Goal: Transaction & Acquisition: Purchase product/service

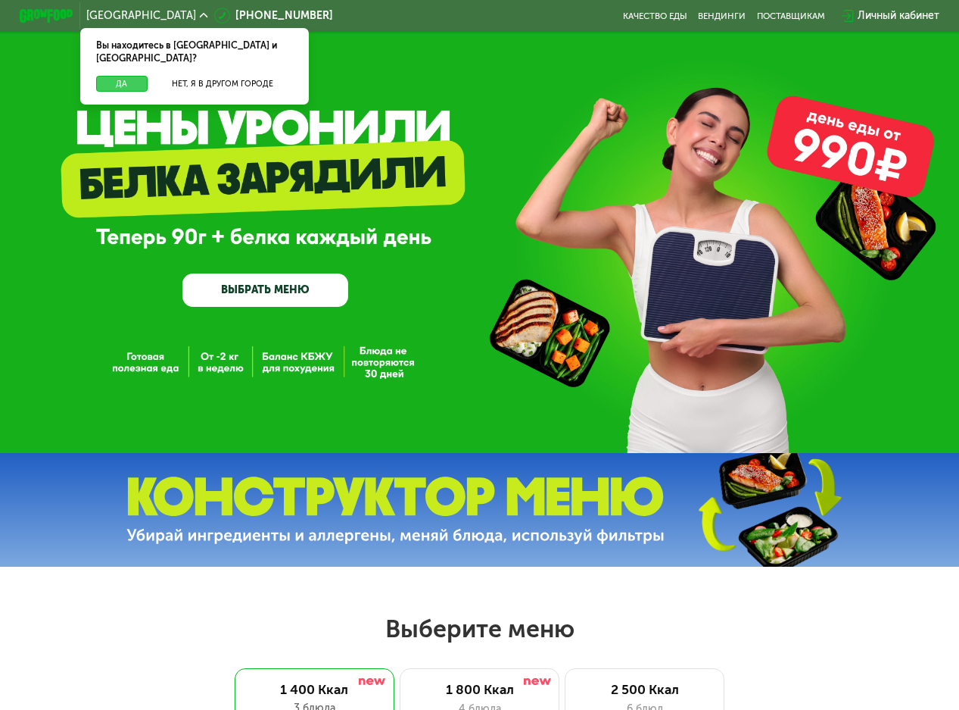
click at [132, 76] on button "Да" at bounding box center [121, 84] width 51 height 16
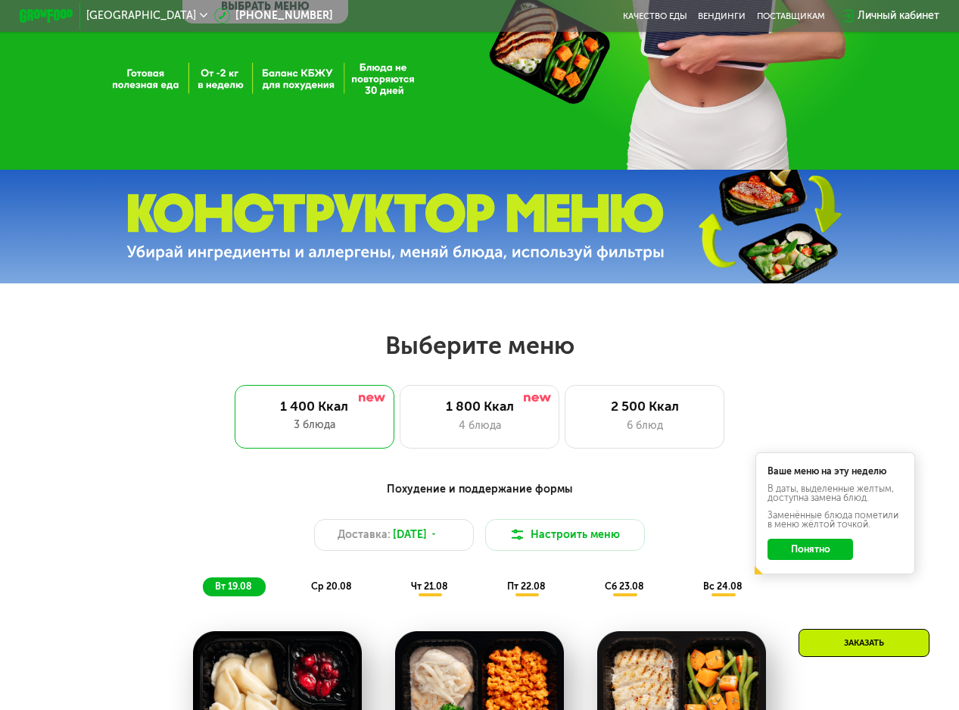
scroll to position [379, 0]
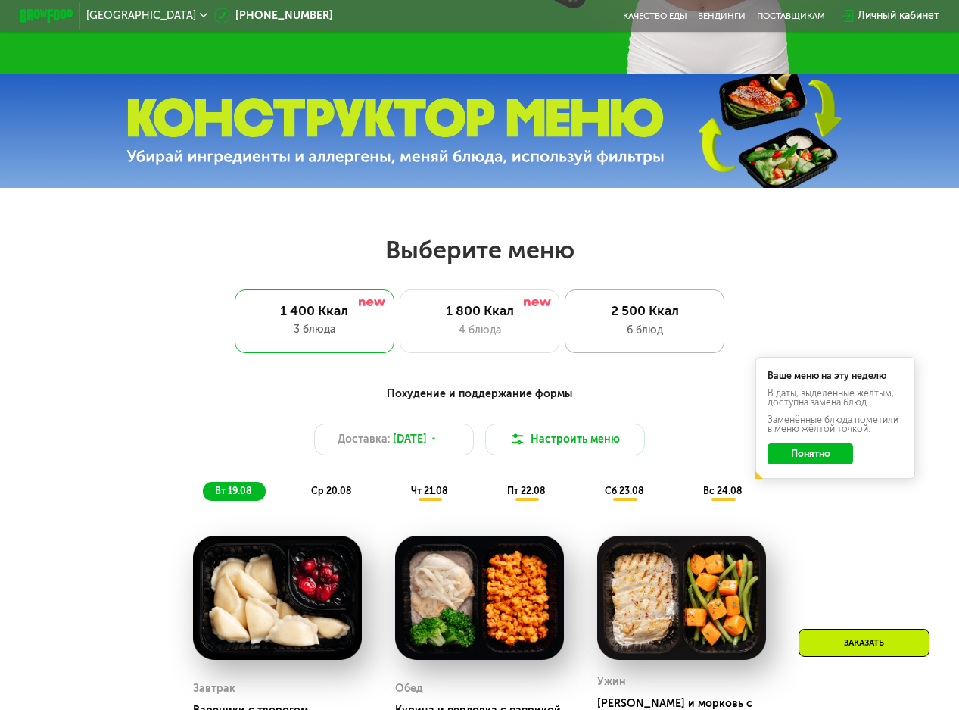
click at [663, 333] on div "6 блюд" at bounding box center [645, 330] width 132 height 16
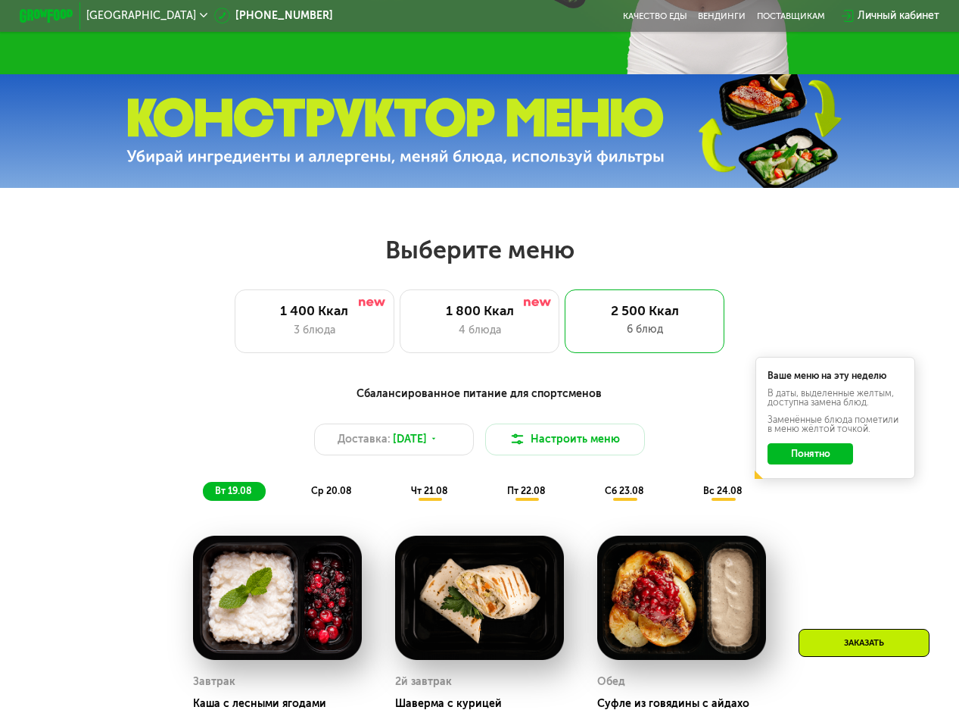
click at [828, 501] on div "Сбалансированное питание для спортсменов Доставка: [DATE] Настроить меню вт 19.…" at bounding box center [480, 442] width 789 height 115
click at [820, 473] on div "Ваше меню на эту неделю В даты, выделенные желтым, доступна замена блюд. Заменё…" at bounding box center [836, 417] width 160 height 121
click at [817, 457] on button "Понятно" at bounding box center [811, 453] width 86 height 21
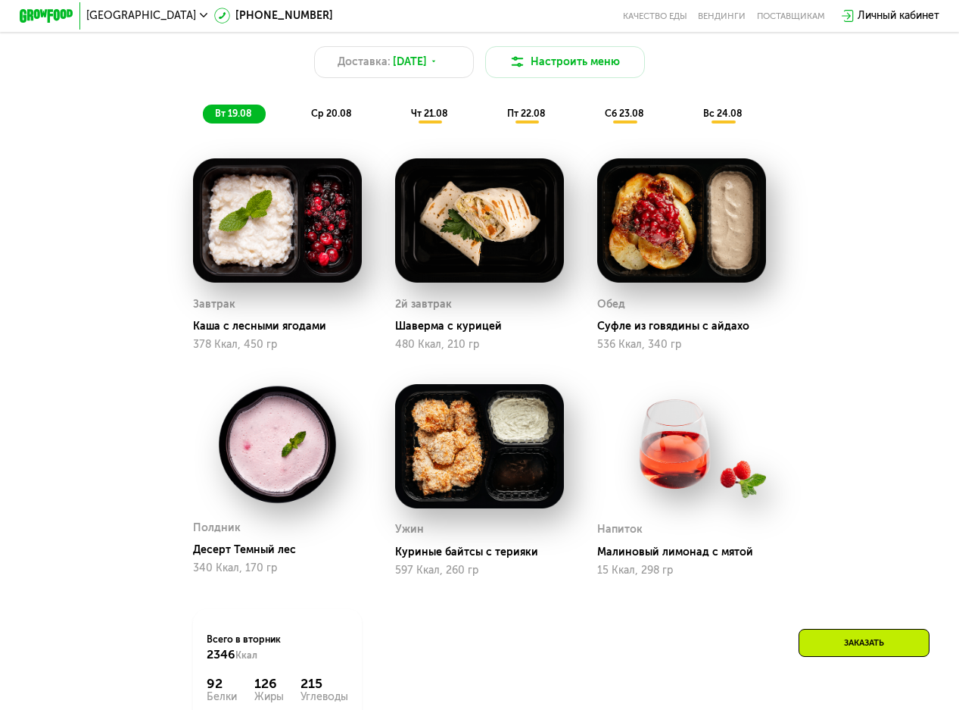
scroll to position [681, 0]
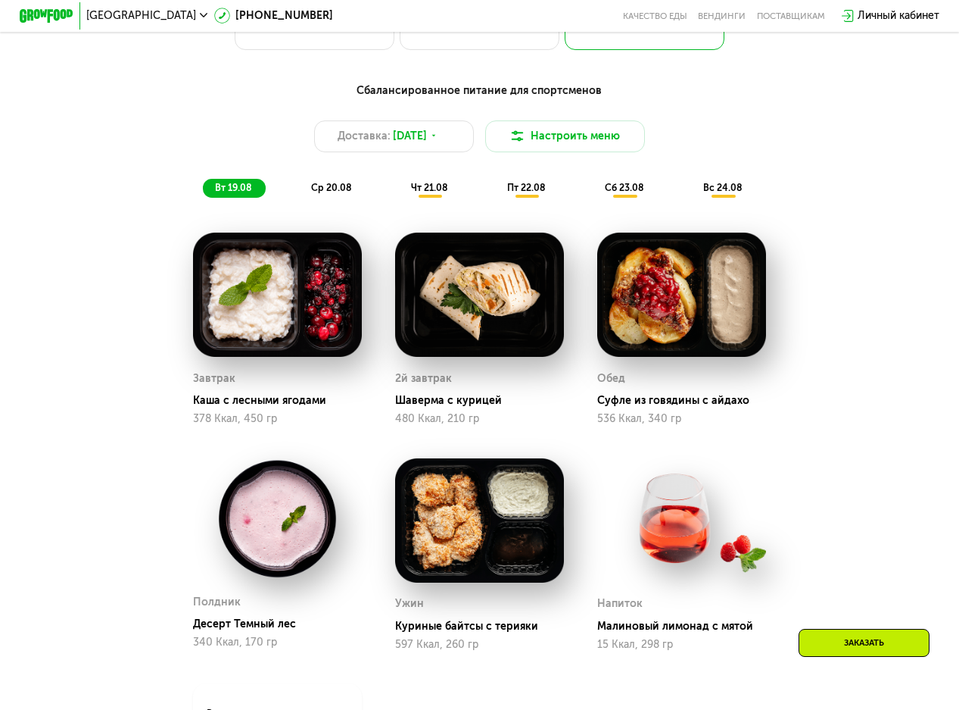
click at [426, 193] on span "чт 21.08" at bounding box center [429, 187] width 37 height 11
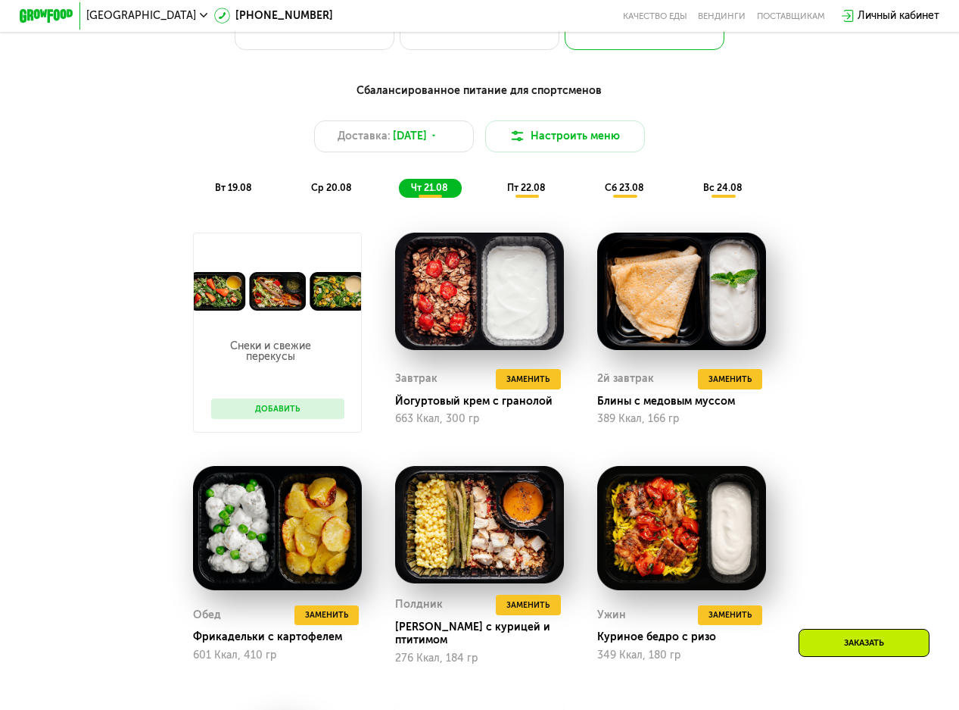
click at [593, 195] on div "пт 22.08" at bounding box center [625, 188] width 64 height 19
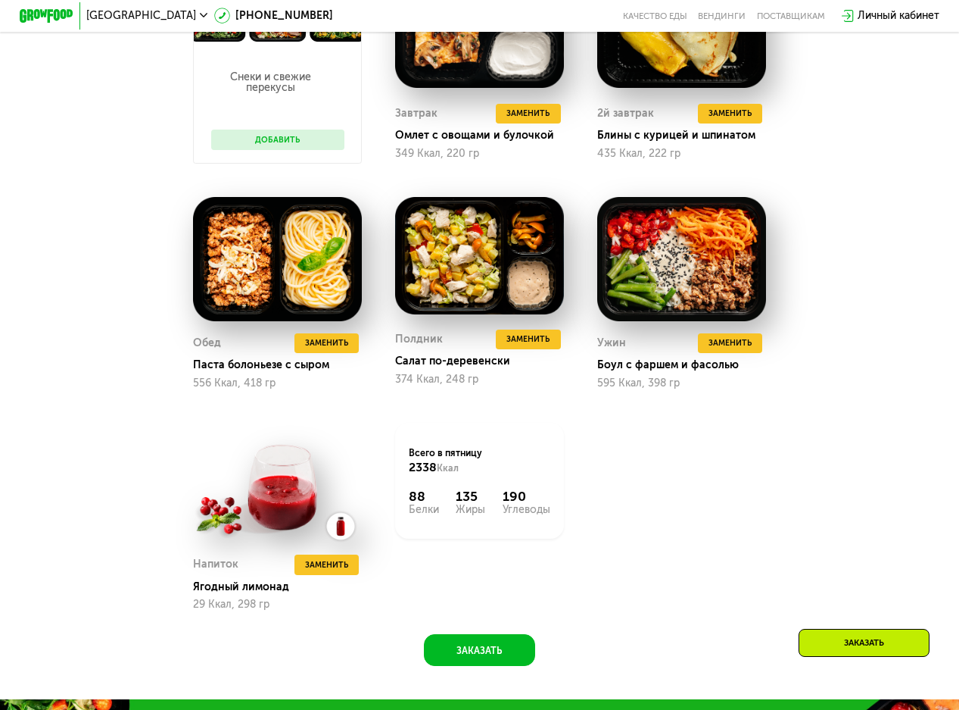
scroll to position [984, 0]
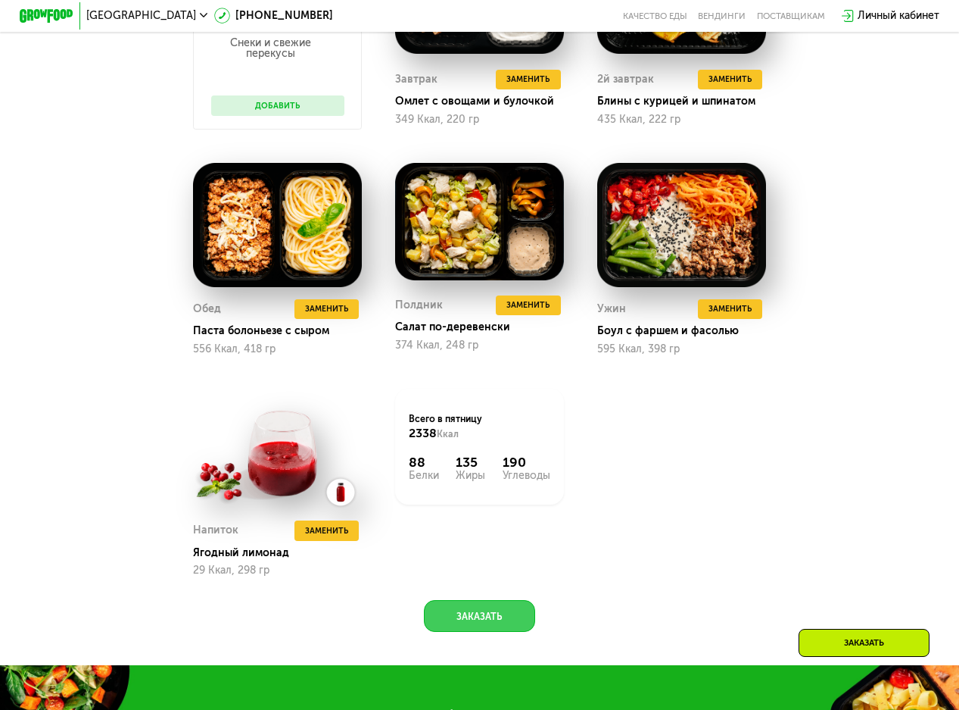
click at [510, 632] on button "Заказать" at bounding box center [479, 616] width 111 height 32
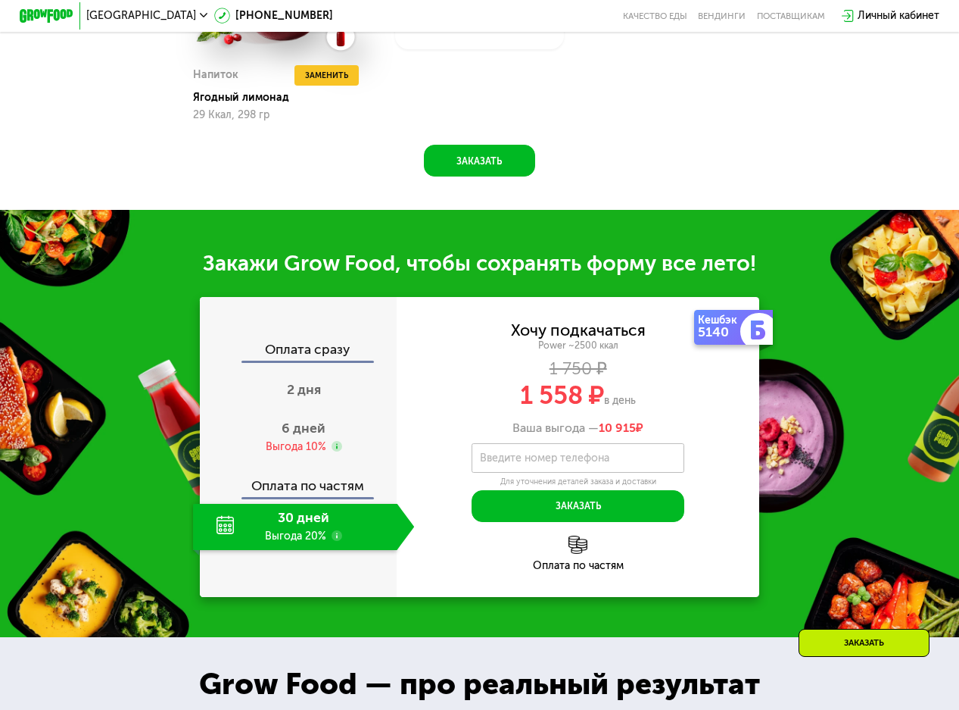
scroll to position [1667, 0]
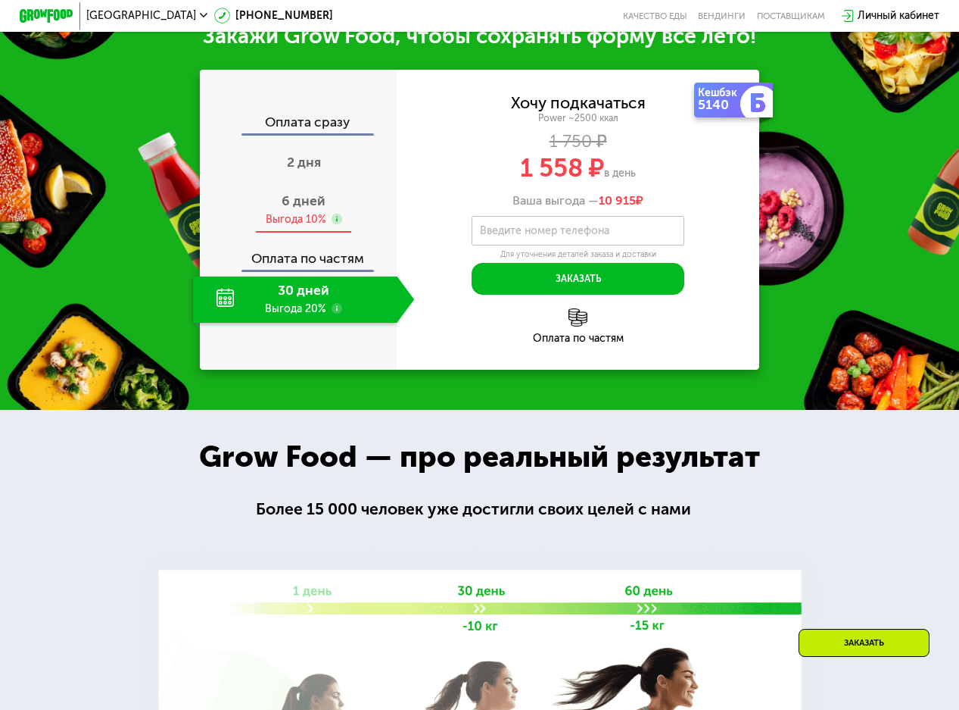
click at [301, 226] on div "Выгода 10%" at bounding box center [296, 219] width 61 height 14
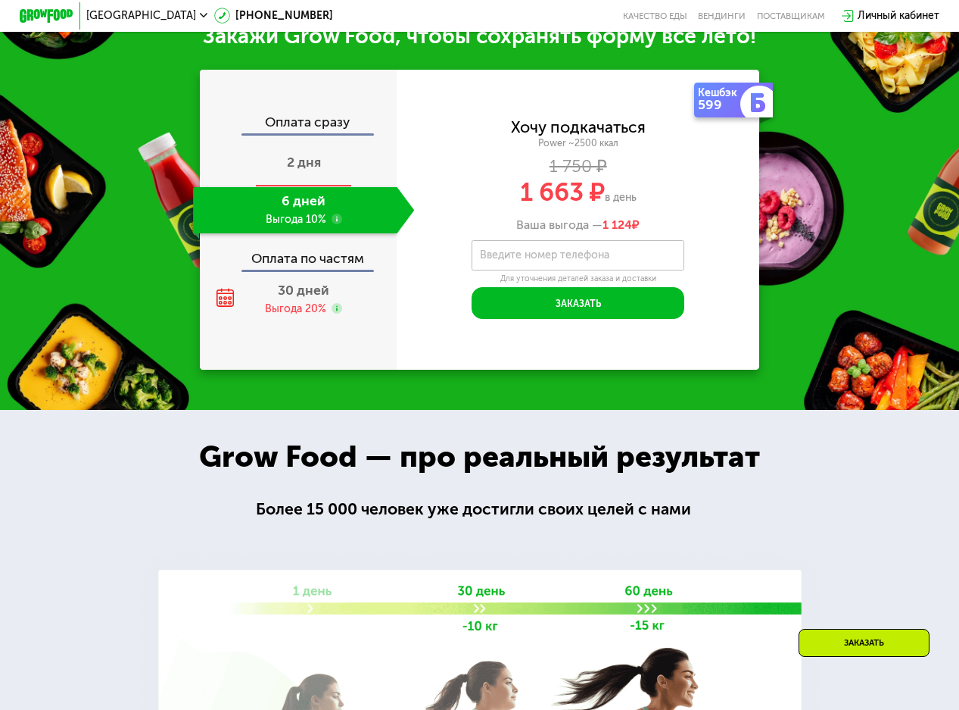
click at [302, 170] on span "2 дня" at bounding box center [304, 162] width 34 height 17
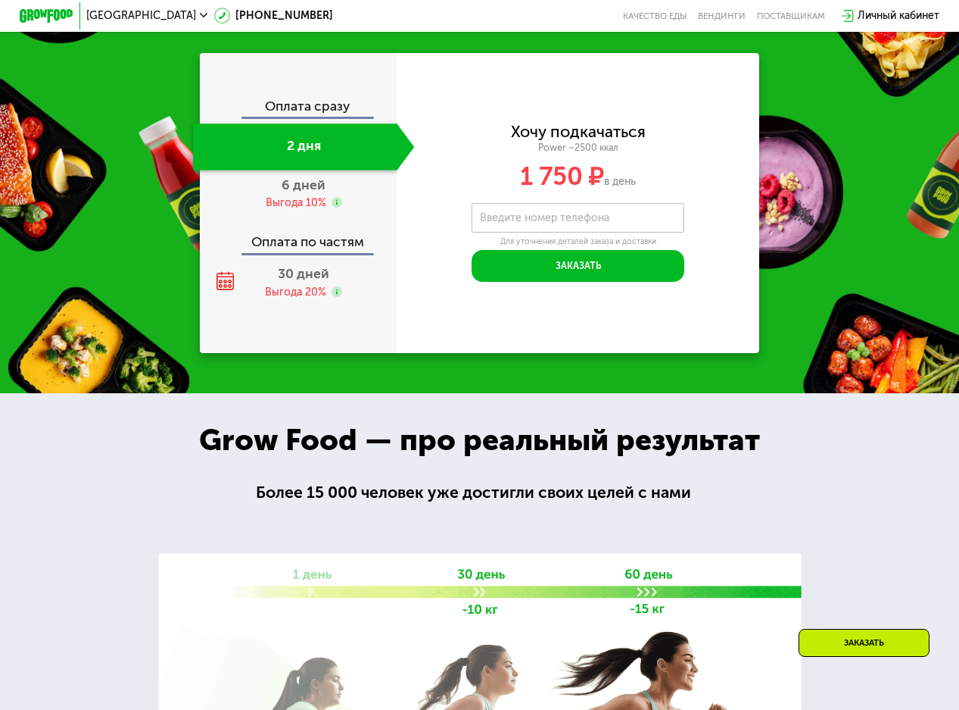
click at [313, 117] on div "Оплата сразу" at bounding box center [299, 108] width 196 height 17
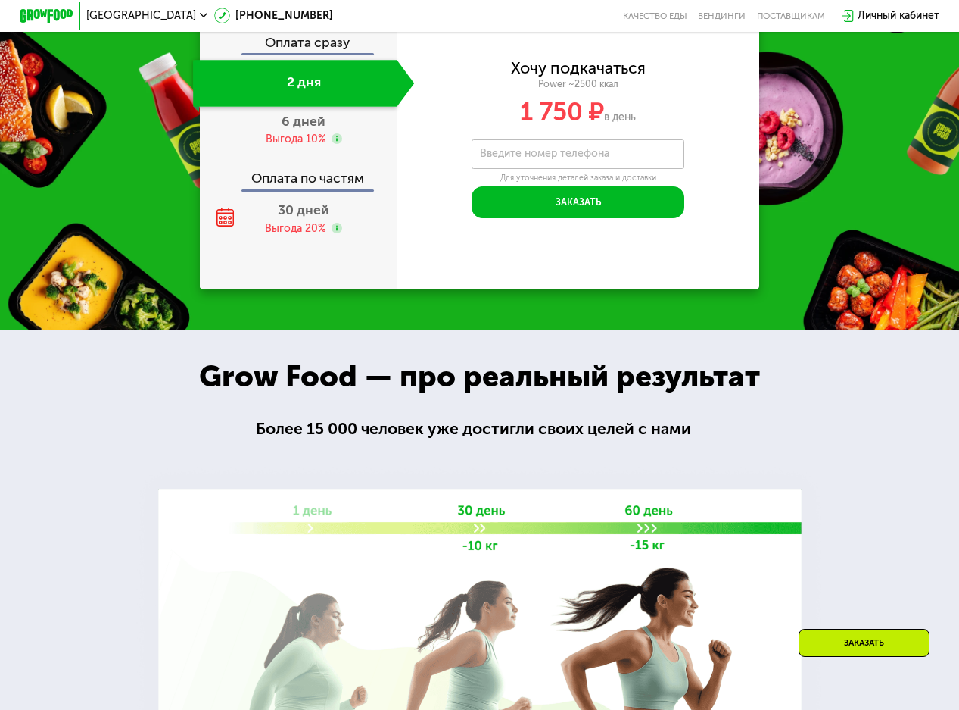
click at [311, 189] on div "Оплата по частям" at bounding box center [299, 173] width 196 height 30
click at [310, 218] on span "30 дней" at bounding box center [303, 209] width 51 height 17
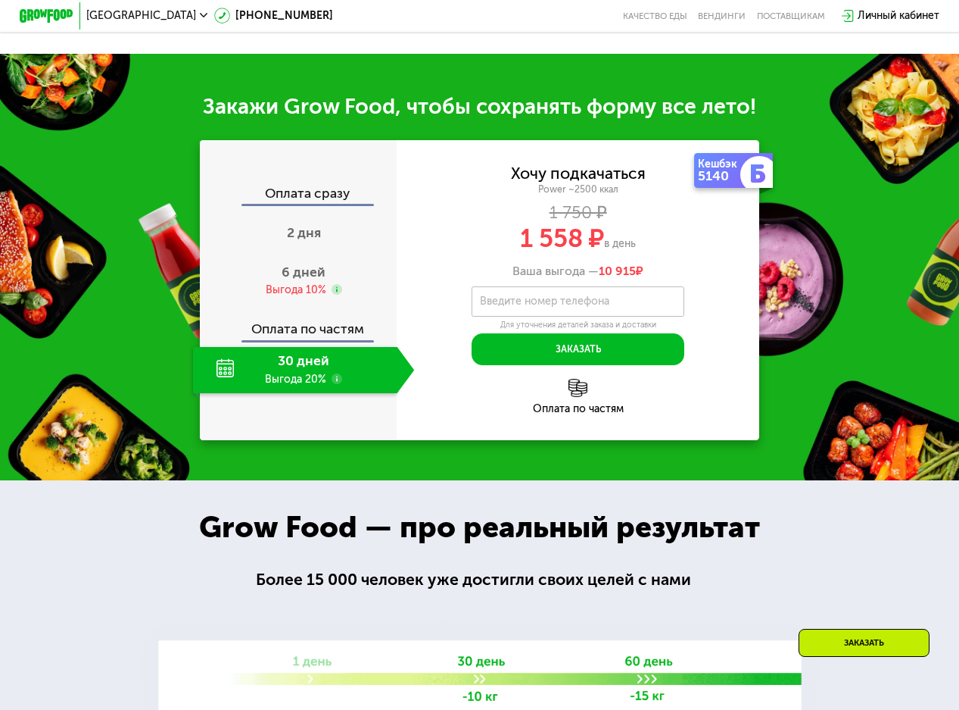
scroll to position [1515, 0]
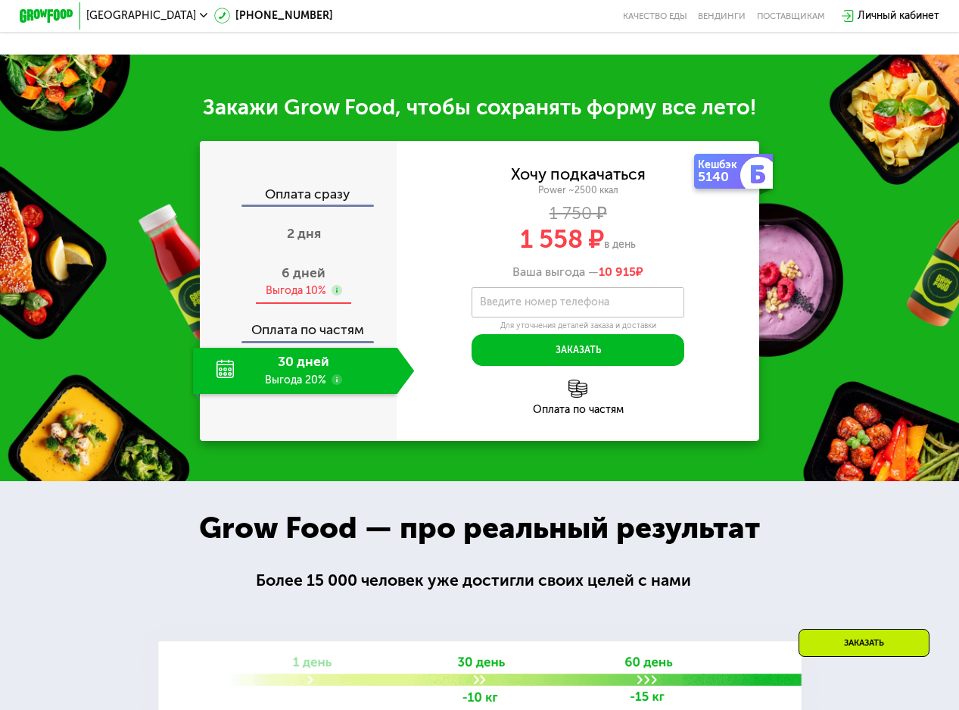
click at [309, 298] on div "Выгода 10%" at bounding box center [296, 290] width 61 height 14
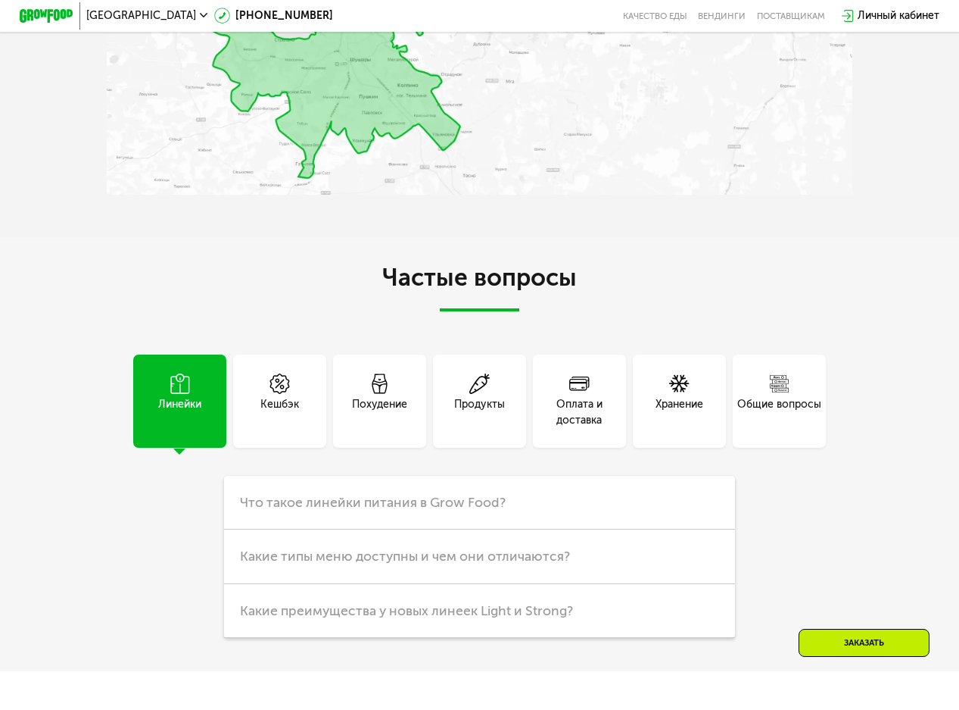
scroll to position [3333, 0]
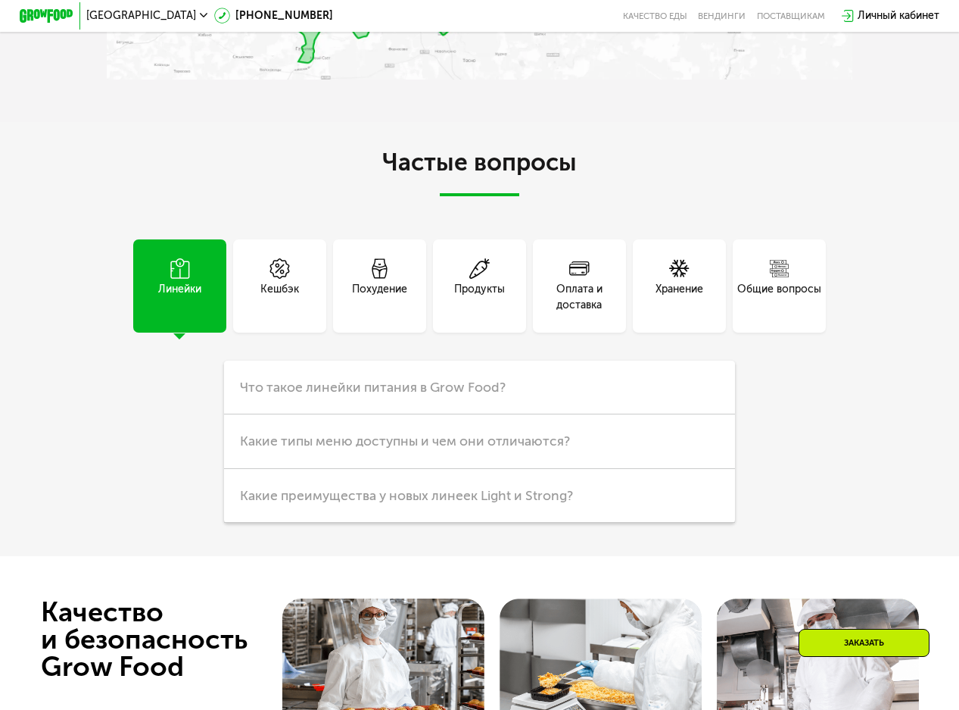
click at [773, 313] on div "Общие вопросы" at bounding box center [780, 297] width 84 height 32
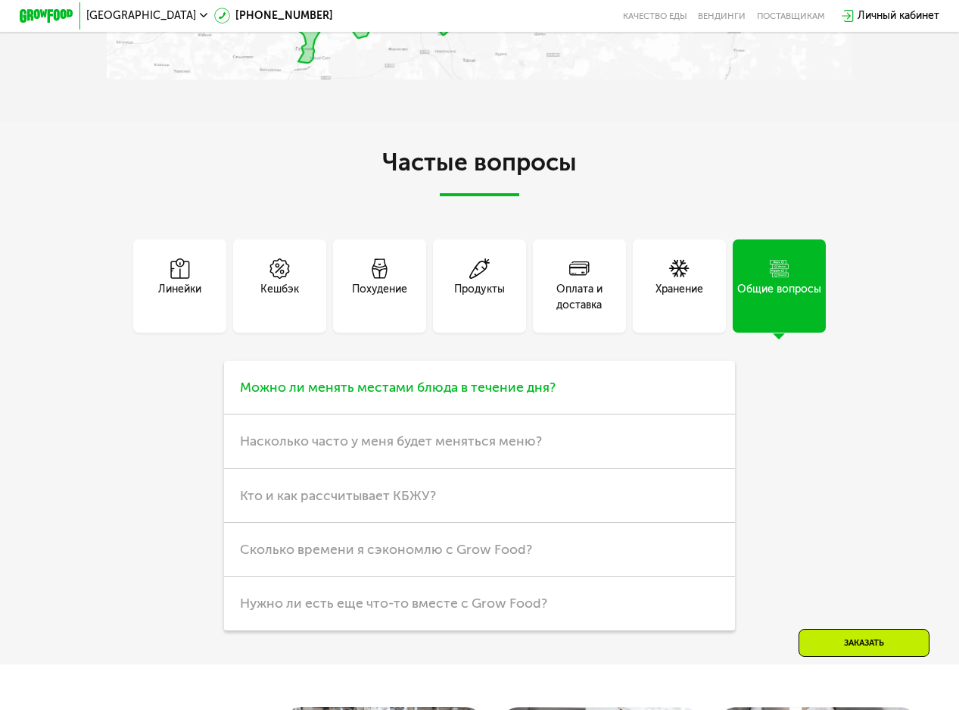
click at [603, 406] on h3 "Можно ли менять местами блюда в течение дня?" at bounding box center [480, 387] width 512 height 54
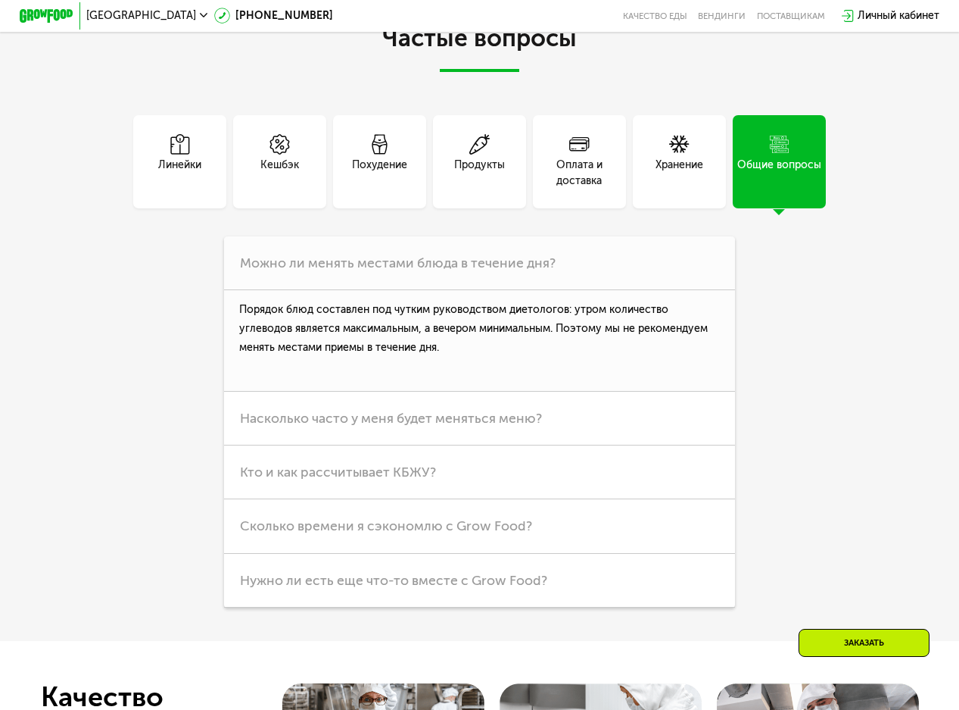
scroll to position [3484, 0]
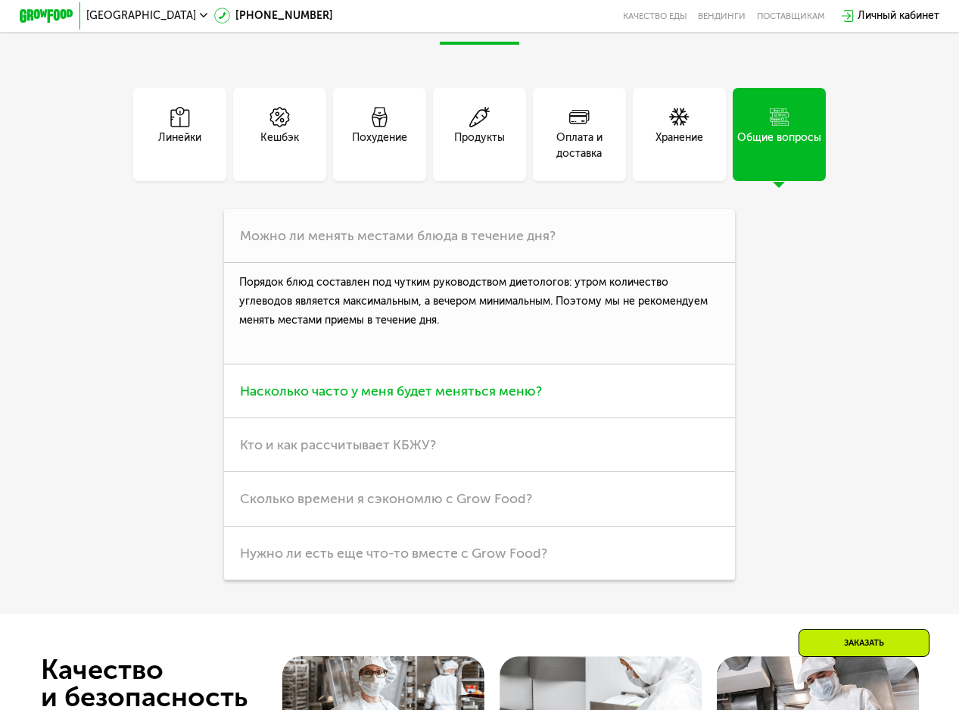
click at [658, 418] on h3 "Насколько часто у меня будет меняться меню?" at bounding box center [480, 391] width 512 height 54
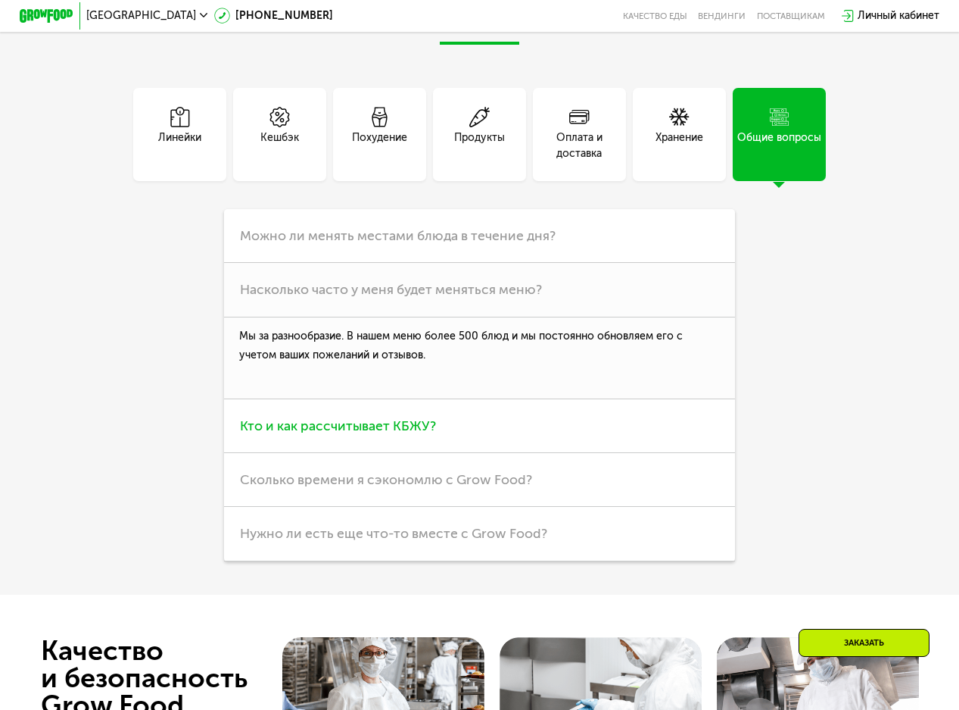
click at [398, 453] on h3 "Кто и как рассчитывает КБЖУ?" at bounding box center [480, 426] width 512 height 54
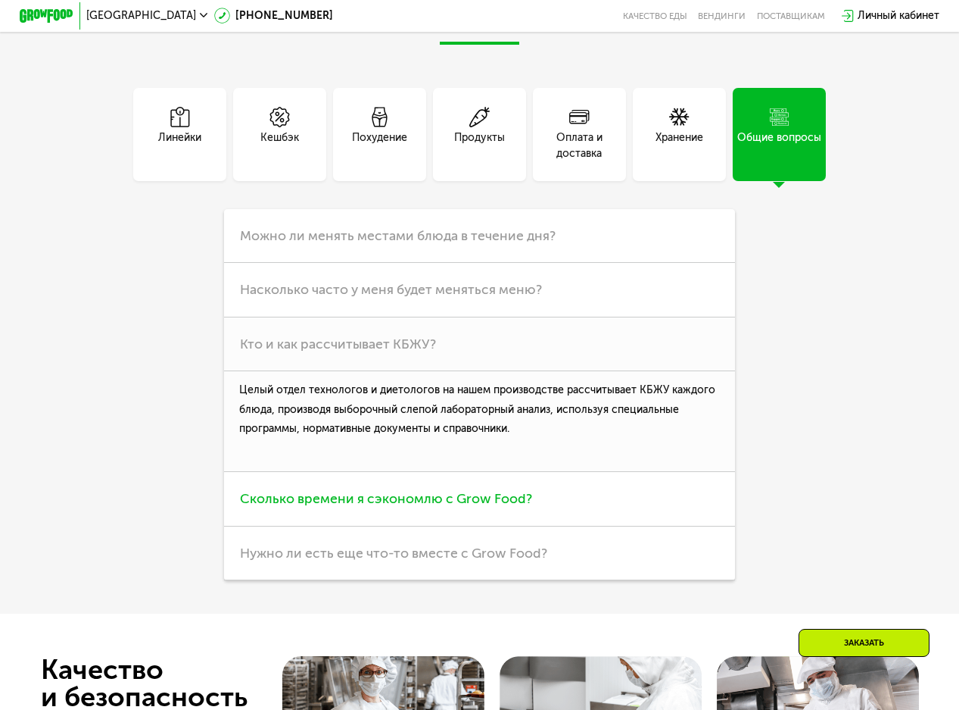
click at [505, 507] on span "Сколько времени я сэкономлю с Grow Food?" at bounding box center [386, 498] width 292 height 17
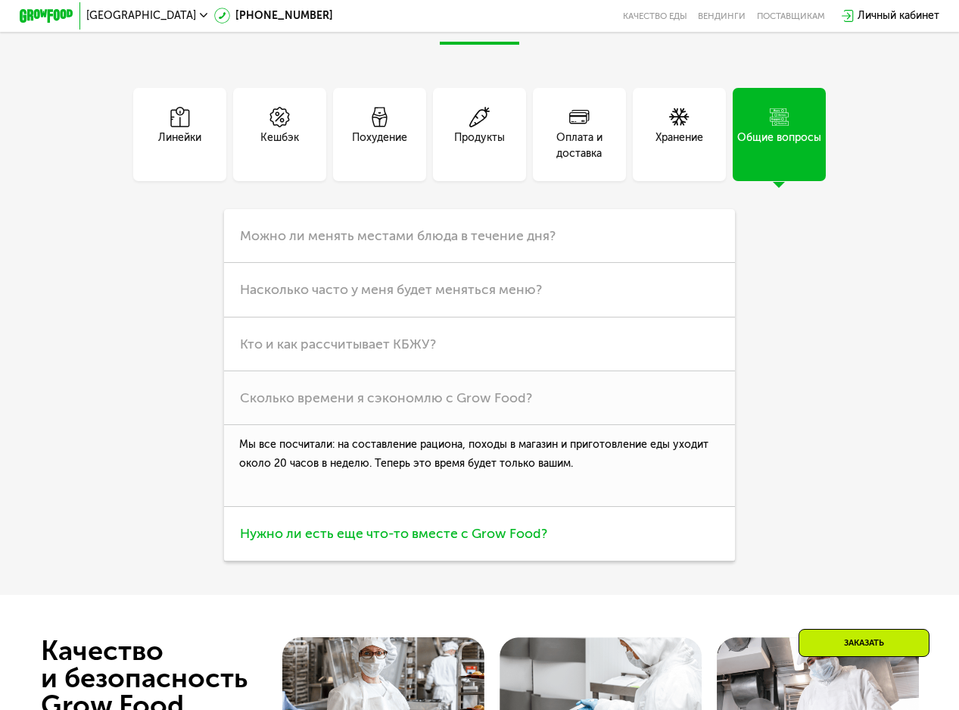
click at [530, 541] on span "Нужно ли есть еще что-то вместе с Grow Food?" at bounding box center [393, 533] width 307 height 17
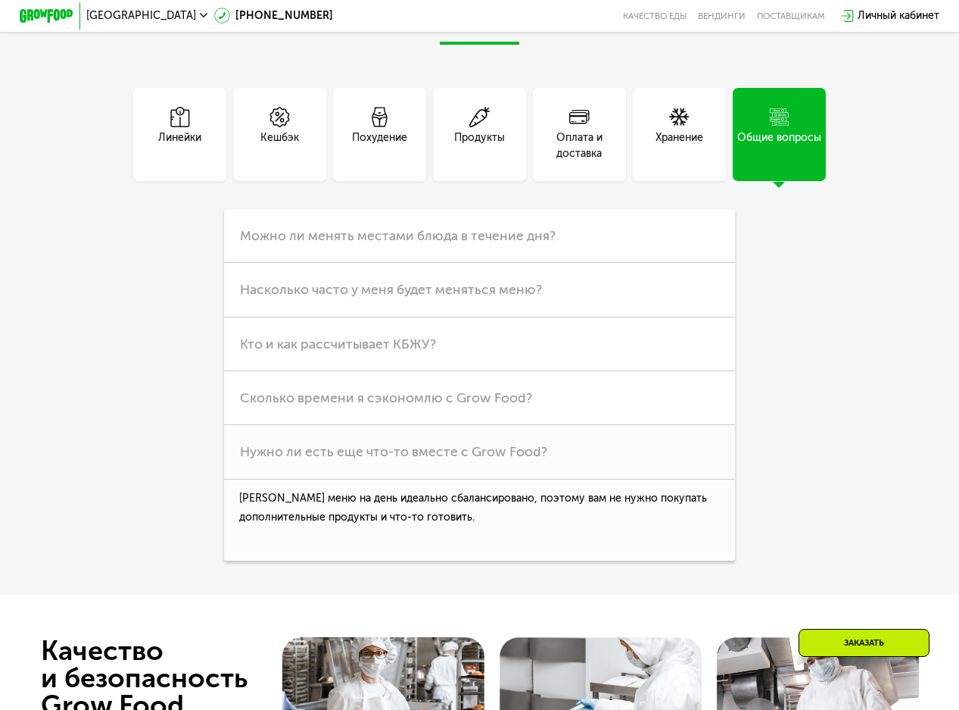
click at [703, 161] on div "Хранение" at bounding box center [680, 145] width 48 height 32
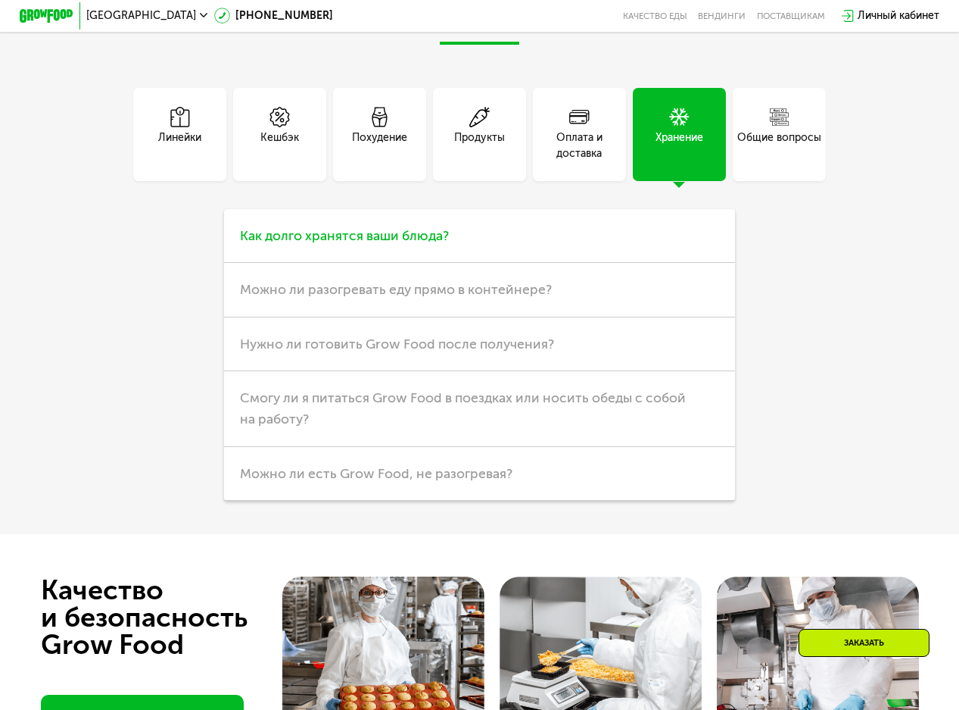
click at [441, 244] on span "Как долго хранятся ваши блюда?" at bounding box center [344, 235] width 209 height 17
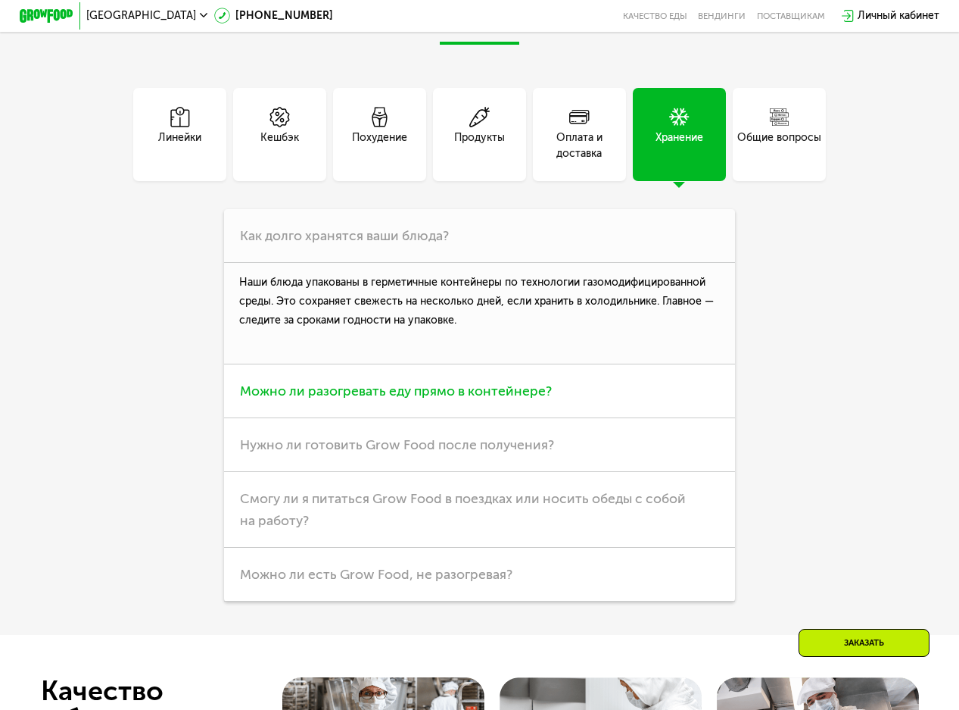
click at [524, 399] on span "Можно ли разогревать еду прямо в контейнере?" at bounding box center [396, 390] width 312 height 17
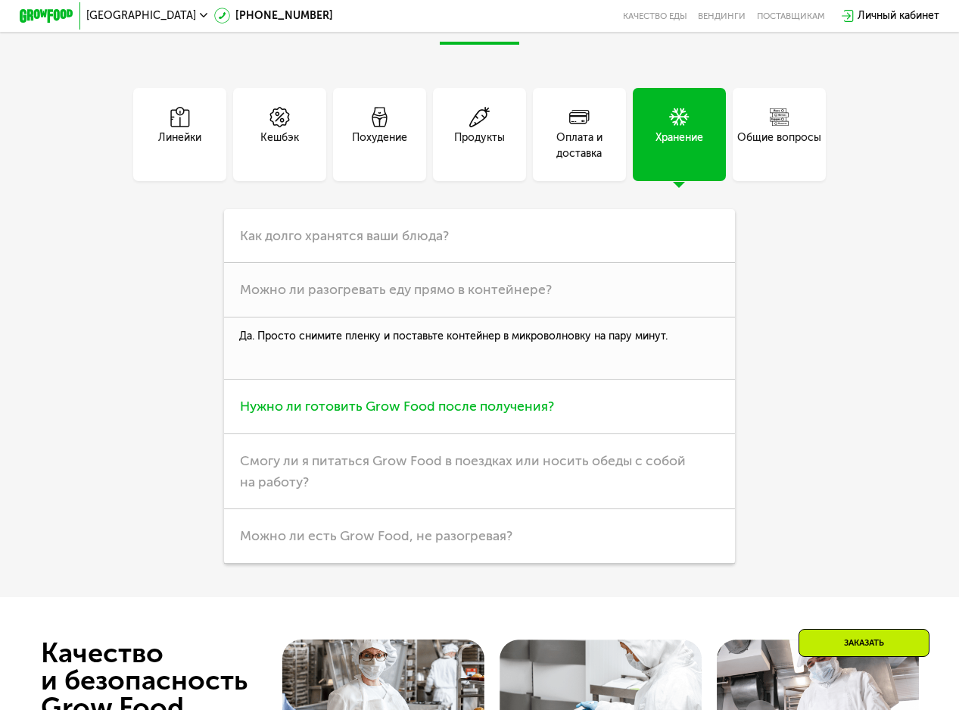
click at [608, 433] on h3 "Нужно ли готовить Grow Food после получения?" at bounding box center [480, 406] width 512 height 54
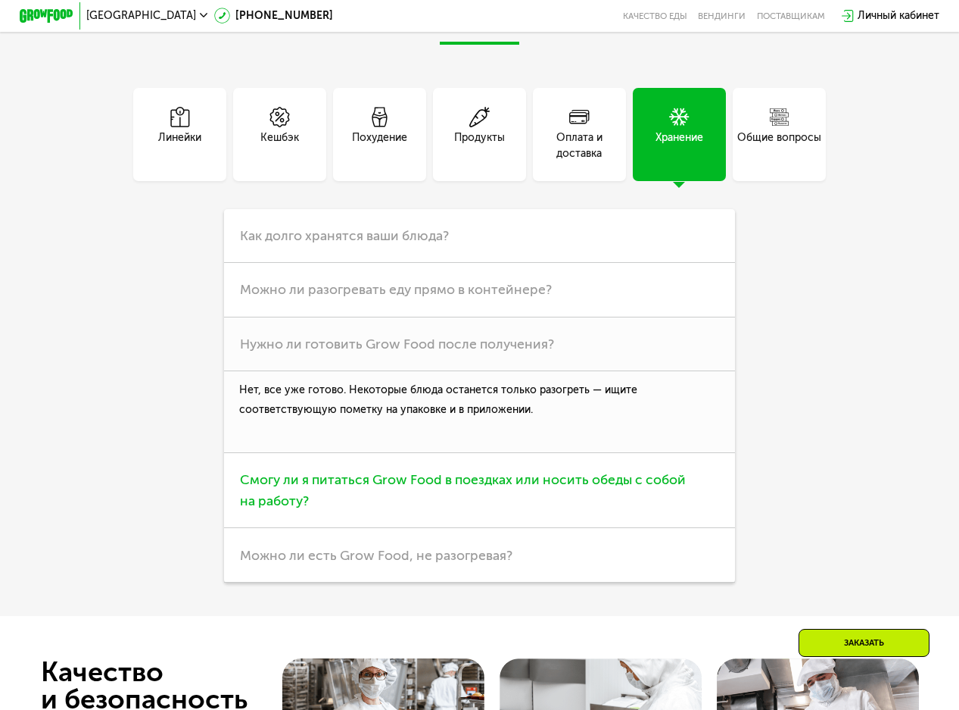
click at [635, 509] on span "Смогу ли я питаться Grow Food в поездках или носить обеды с собой на работу?" at bounding box center [463, 490] width 446 height 38
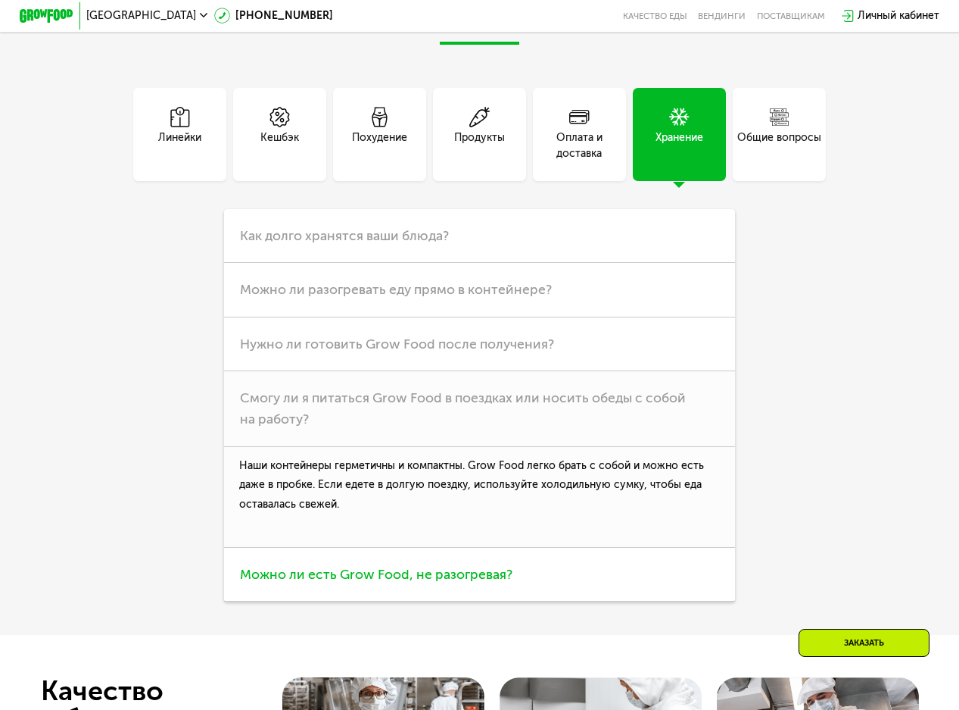
click at [513, 601] on h3 "Можно ли есть Grow Food, не разогревая?" at bounding box center [480, 574] width 512 height 54
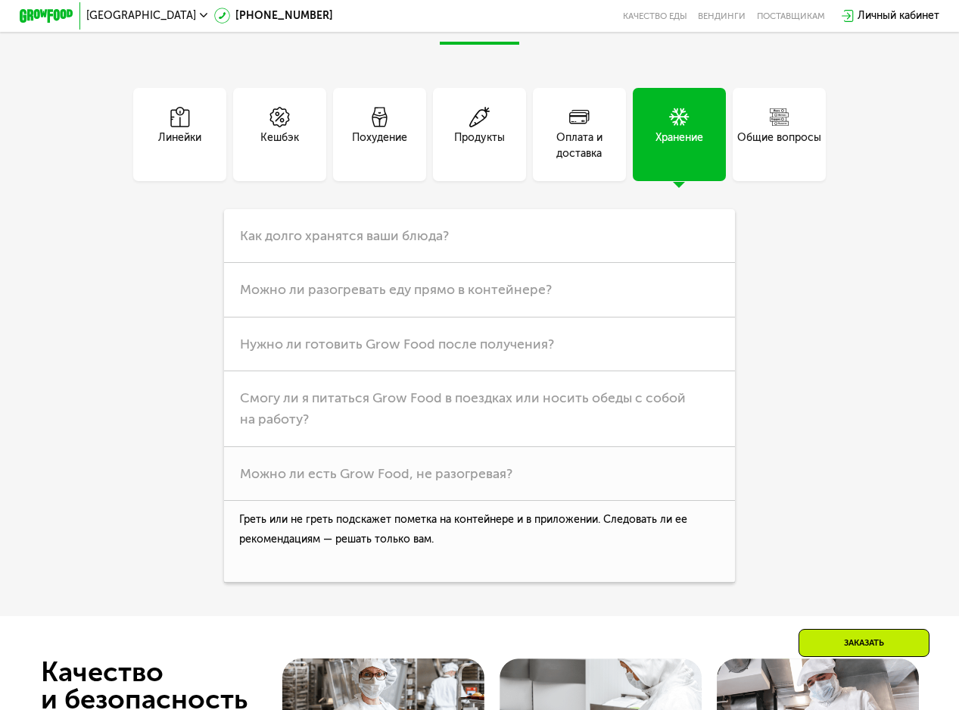
click at [575, 161] on div "Оплата и доставка" at bounding box center [579, 145] width 93 height 32
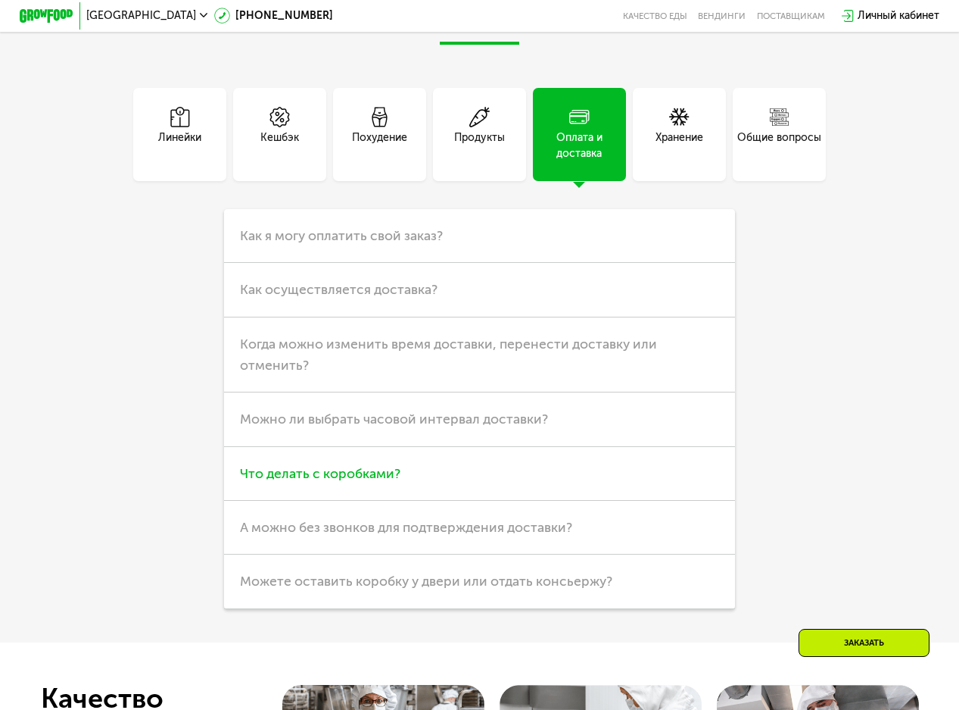
click at [444, 501] on h3 "Что делать с коробками?" at bounding box center [480, 474] width 512 height 54
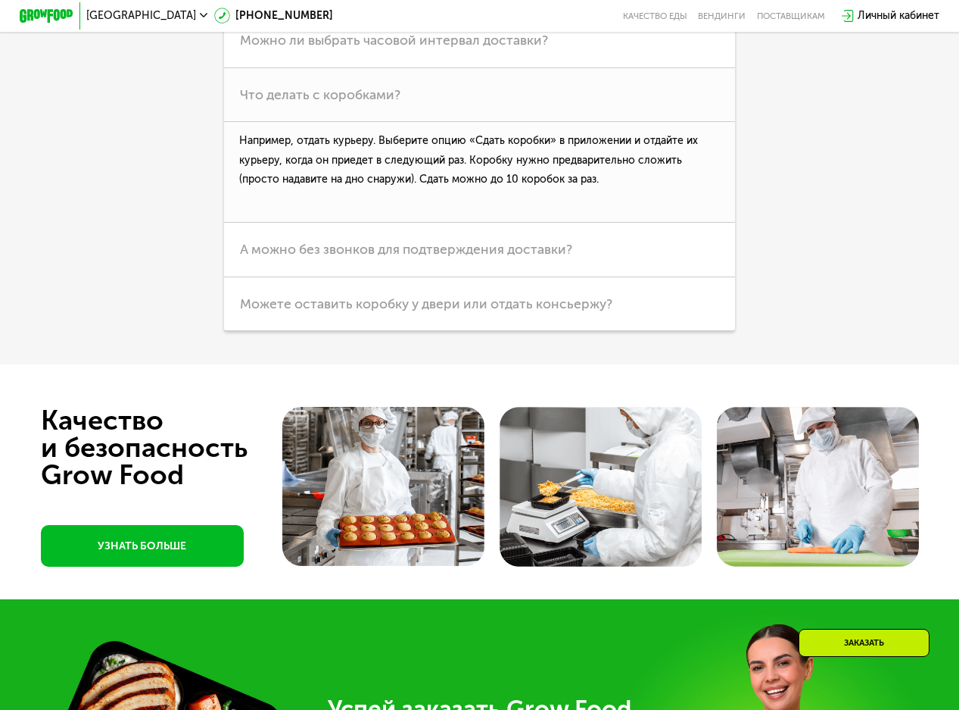
scroll to position [3408, 0]
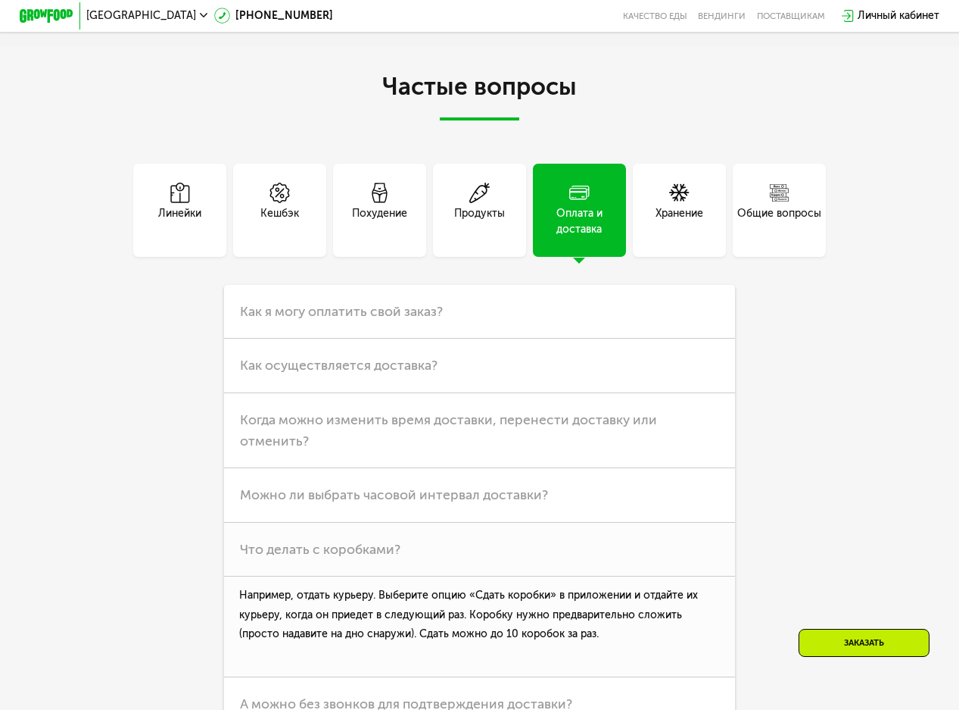
click at [499, 229] on div "Продукты" at bounding box center [479, 210] width 93 height 93
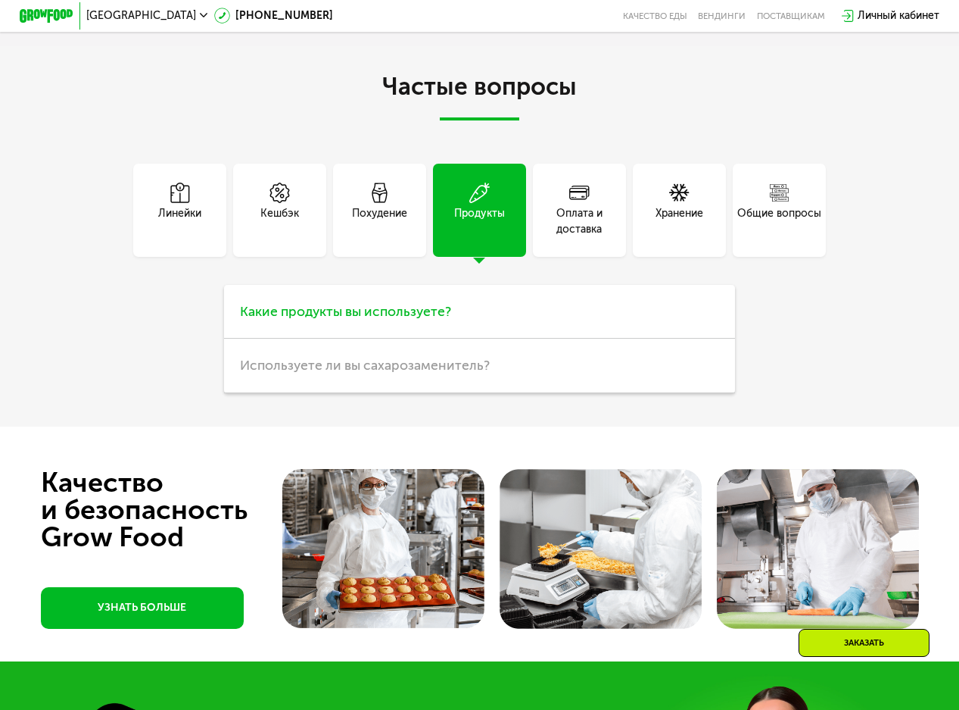
click at [459, 338] on h3 "Какие продукты вы используете?" at bounding box center [480, 312] width 512 height 54
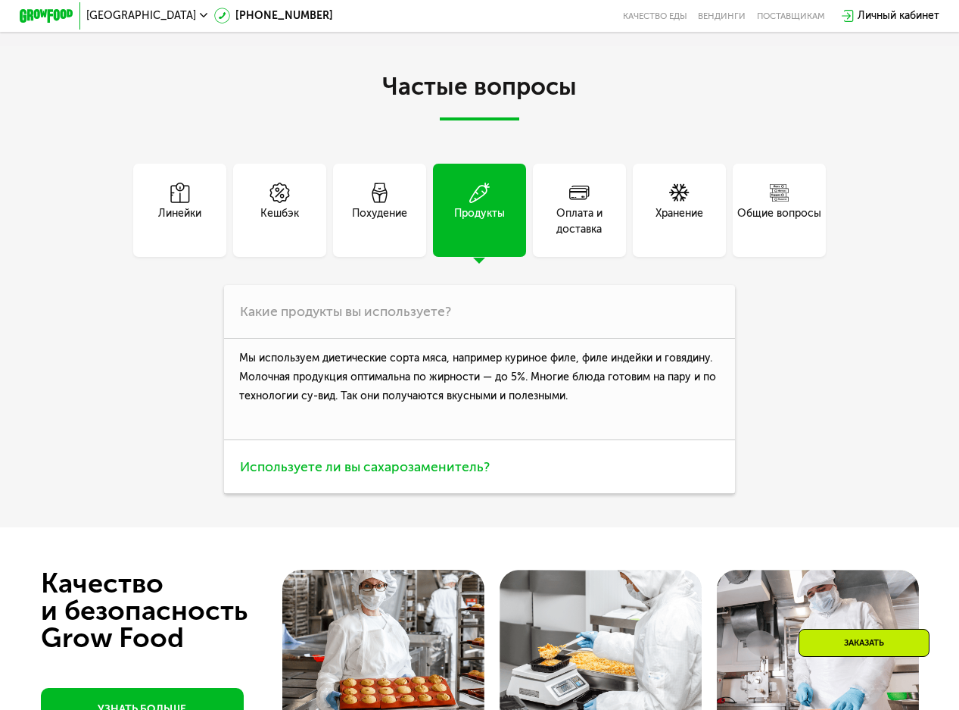
click at [510, 494] on h3 "Используете ли вы сахарозаменитель?" at bounding box center [480, 467] width 512 height 54
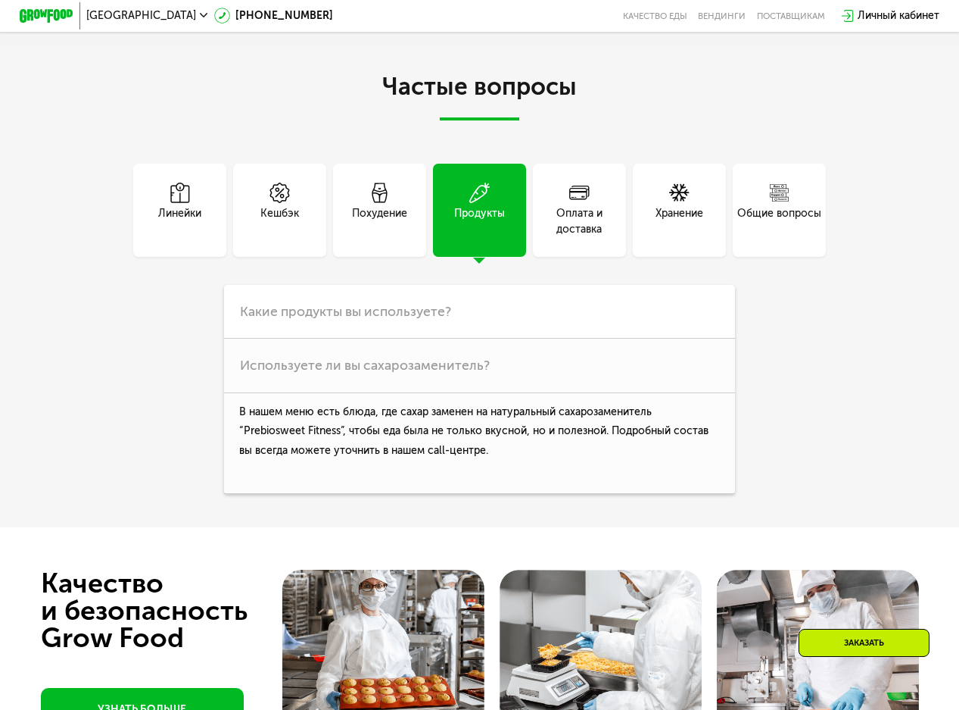
click at [401, 237] on div "Похудение" at bounding box center [379, 221] width 55 height 32
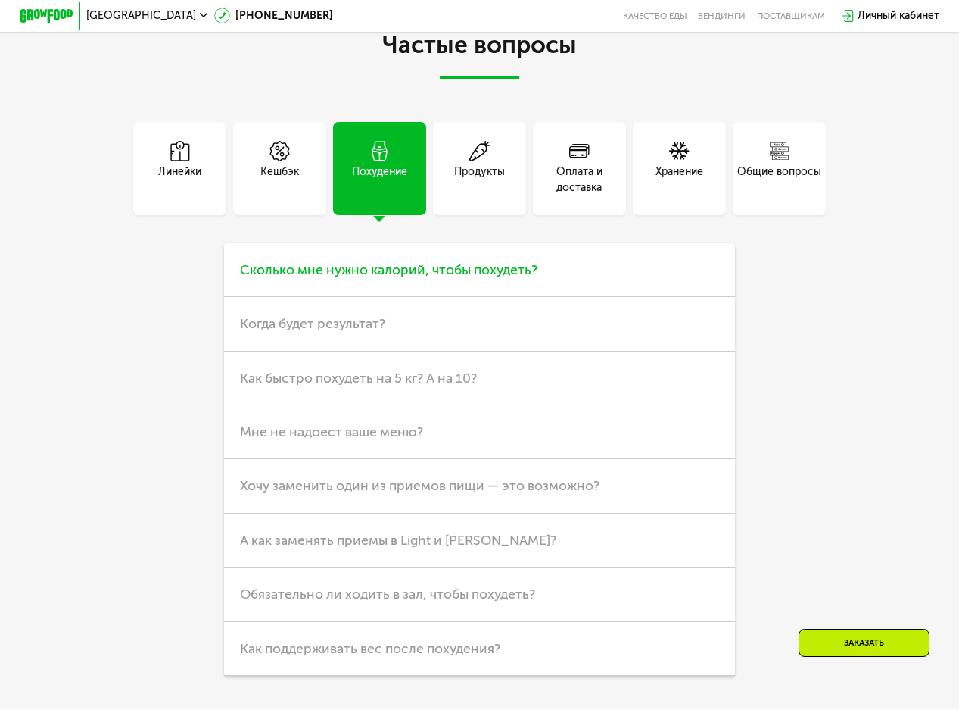
scroll to position [3484, 0]
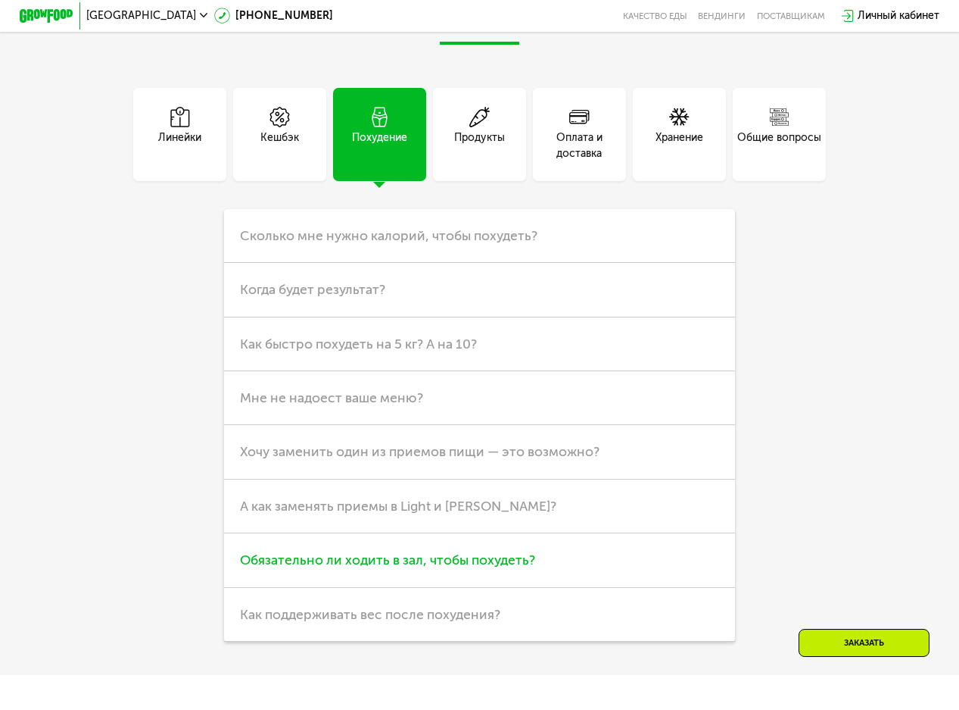
click at [342, 568] on span "Обязательно ли ходить в зал, чтобы похудеть?" at bounding box center [387, 559] width 295 height 17
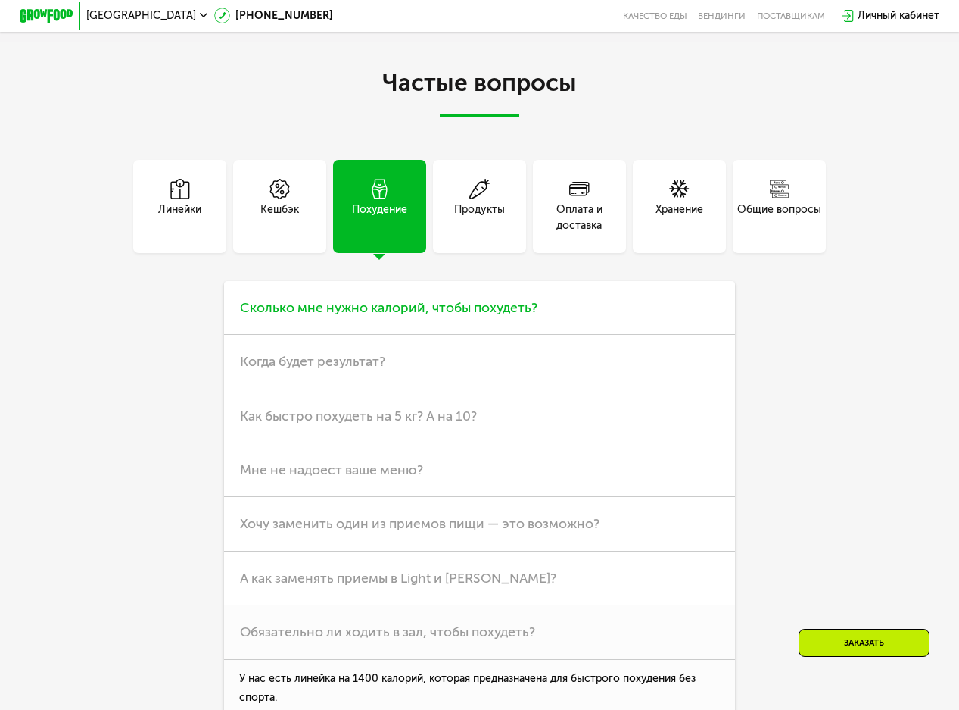
scroll to position [3408, 0]
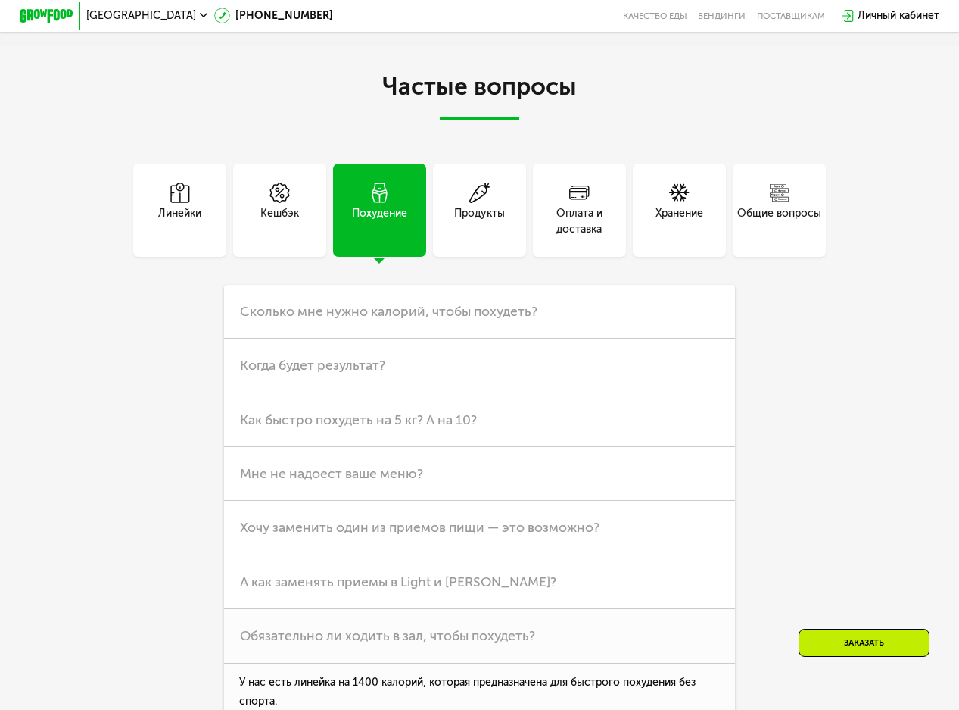
click at [260, 218] on div "Кешбэк" at bounding box center [279, 210] width 93 height 93
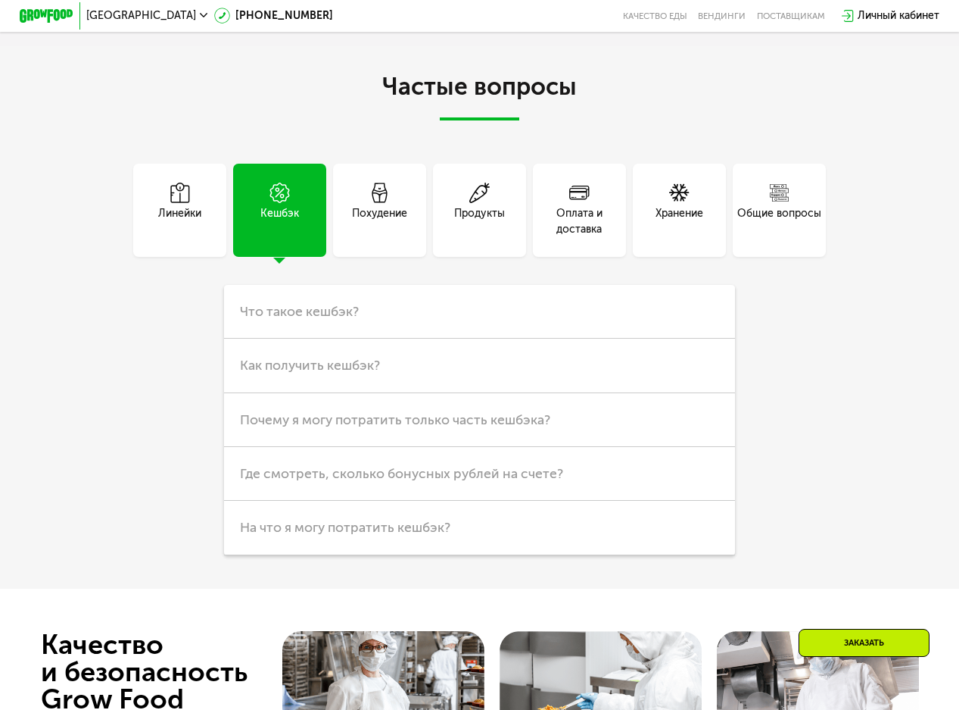
click at [203, 251] on div "Линейки" at bounding box center [179, 210] width 93 height 93
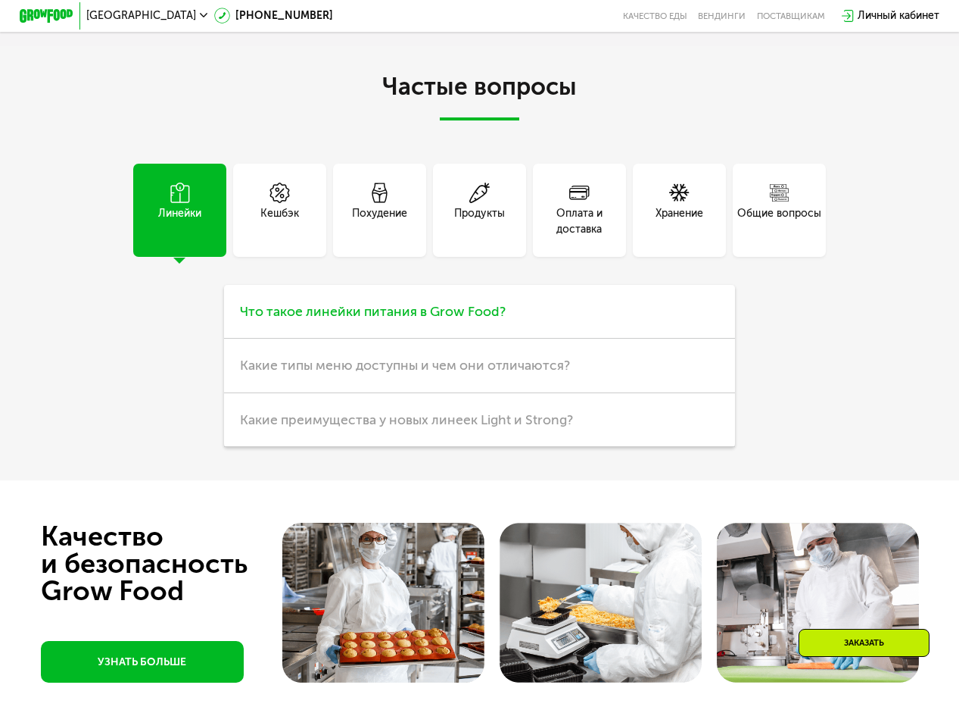
click at [430, 320] on span "Что такое линейки питания в Grow Food?" at bounding box center [373, 311] width 266 height 17
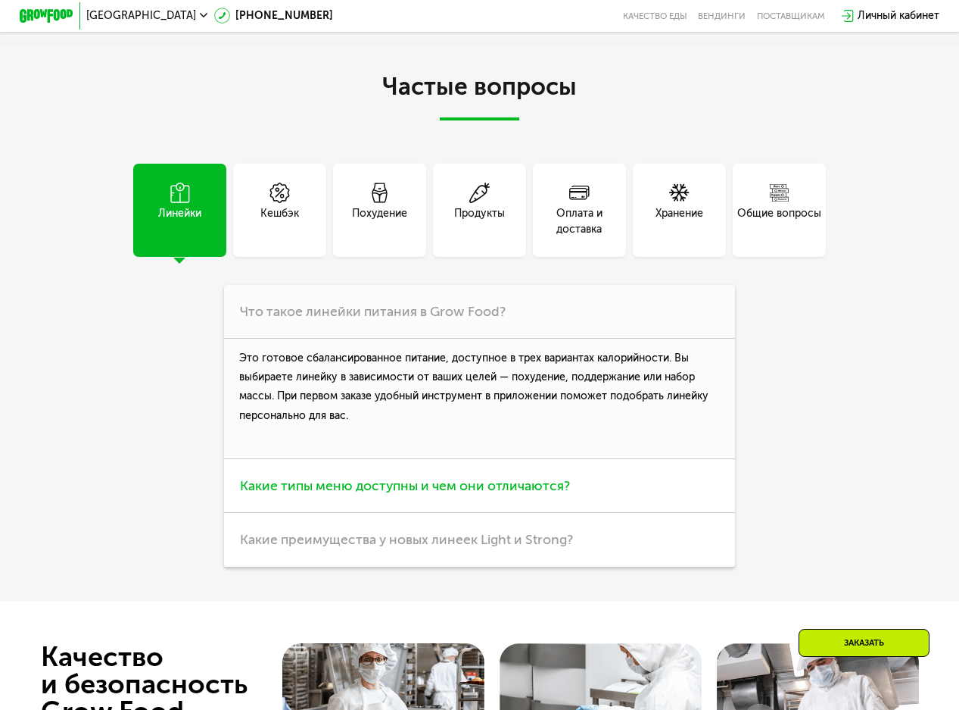
click at [657, 513] on h3 "Какие типы меню доступны и чем они отличаются?" at bounding box center [480, 486] width 512 height 54
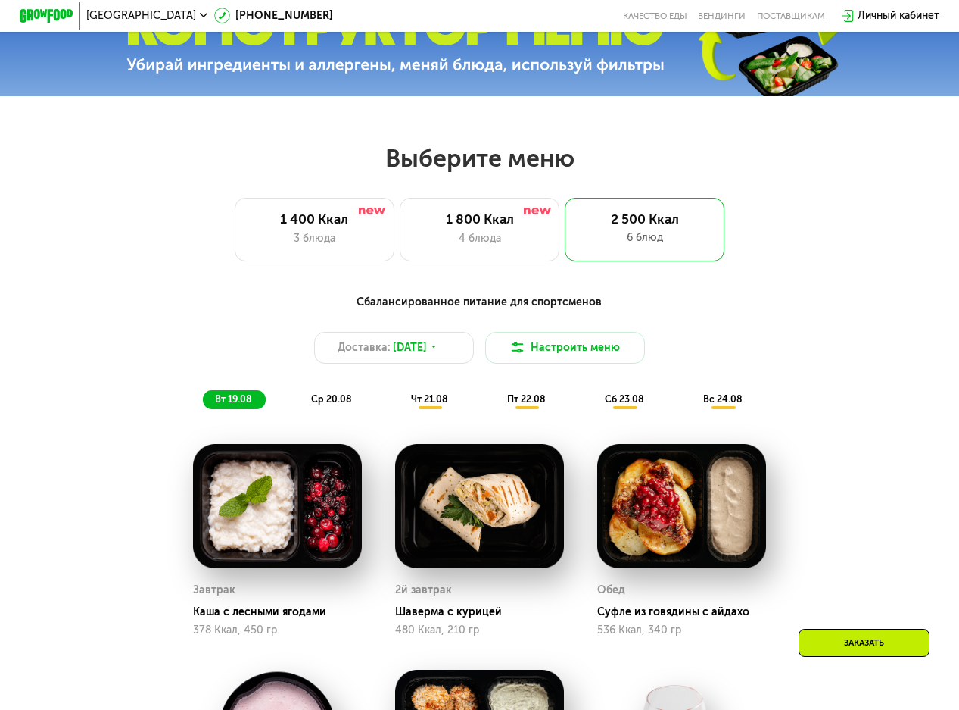
scroll to position [152, 0]
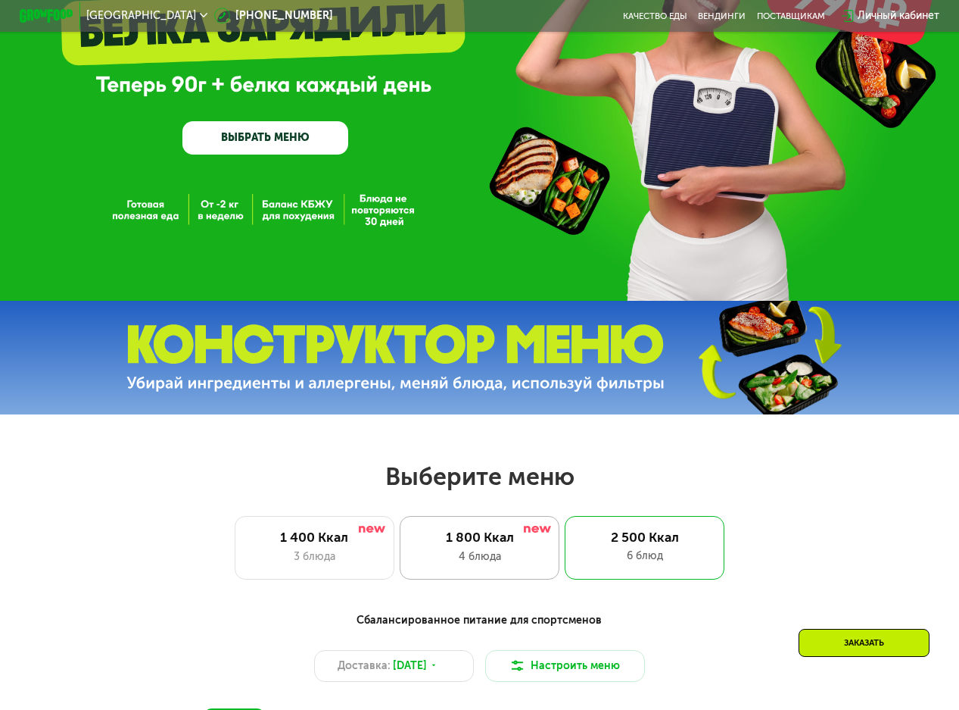
click at [480, 558] on div "4 блюда" at bounding box center [480, 556] width 132 height 16
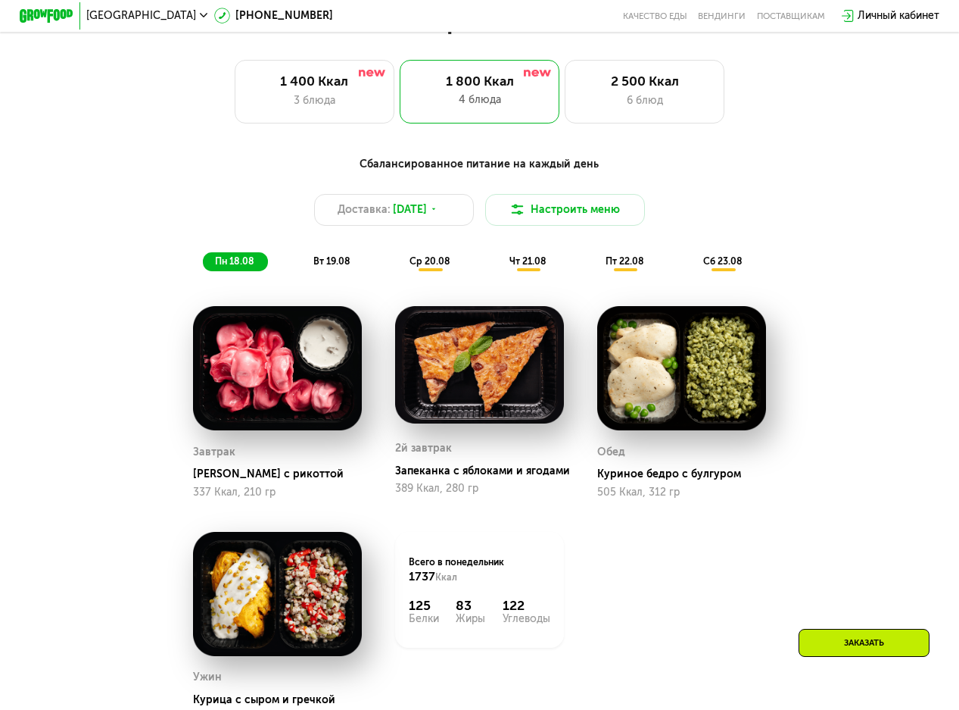
scroll to position [607, 0]
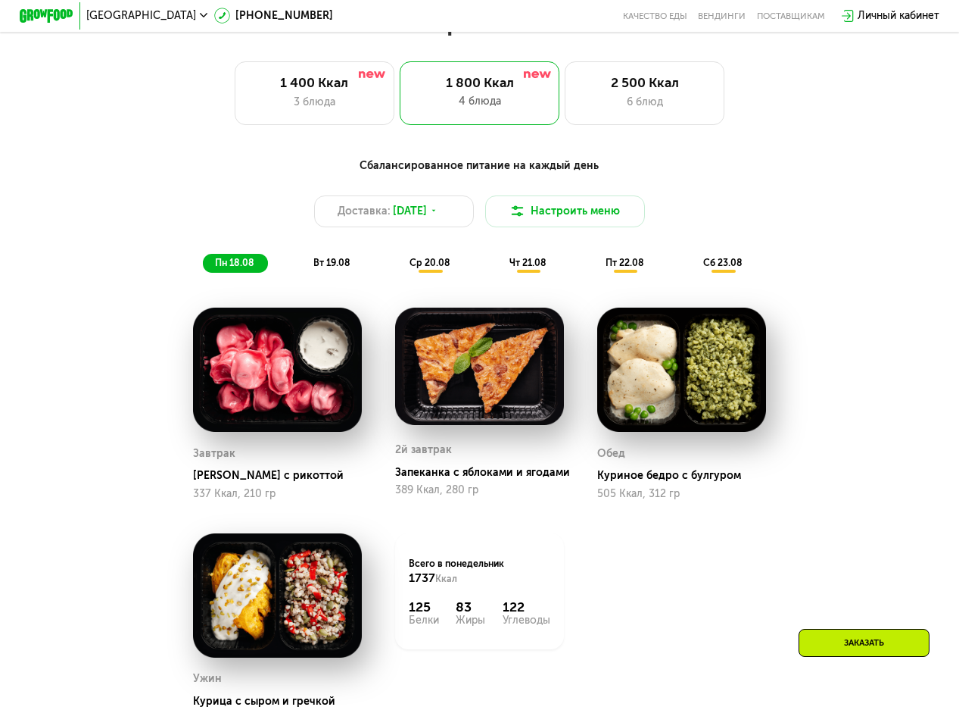
click at [336, 268] on span "вт 19.08" at bounding box center [331, 262] width 37 height 11
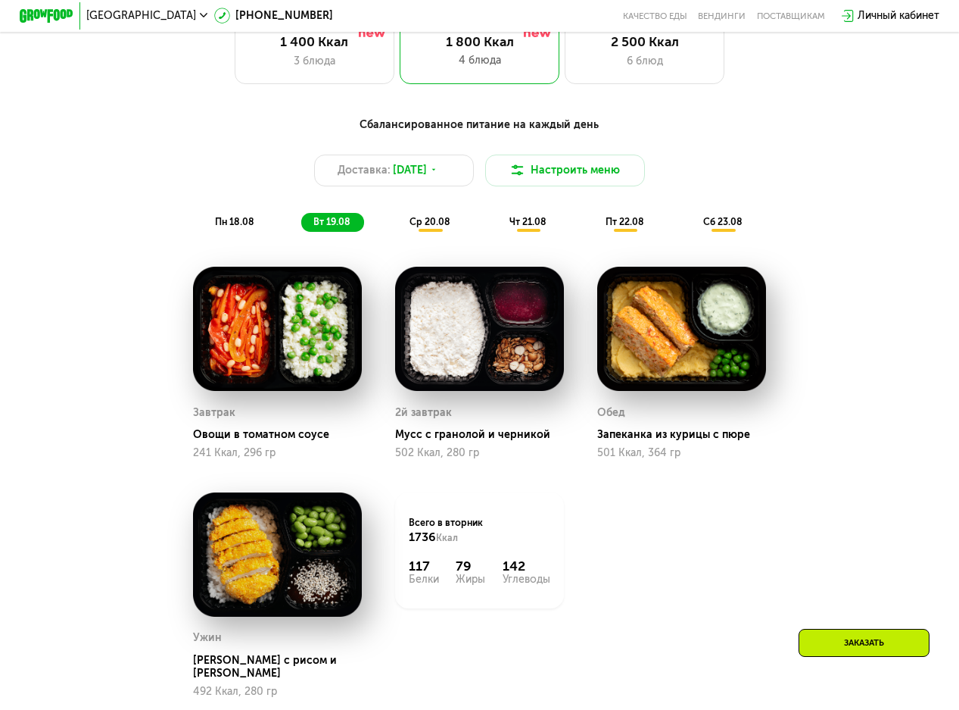
scroll to position [682, 0]
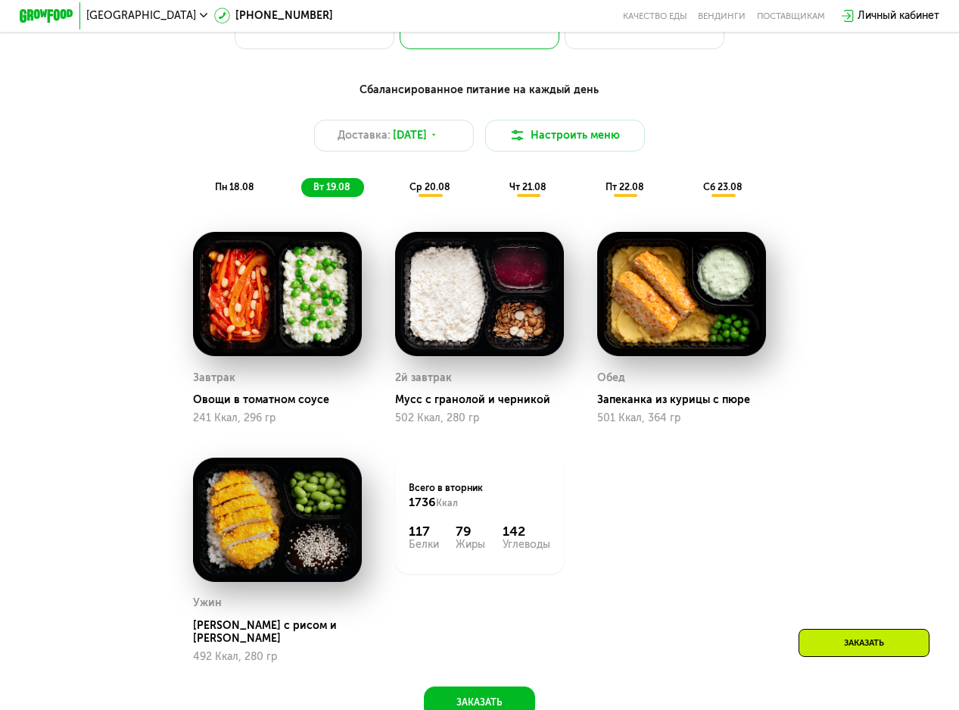
click at [448, 192] on span "ср 20.08" at bounding box center [430, 186] width 41 height 11
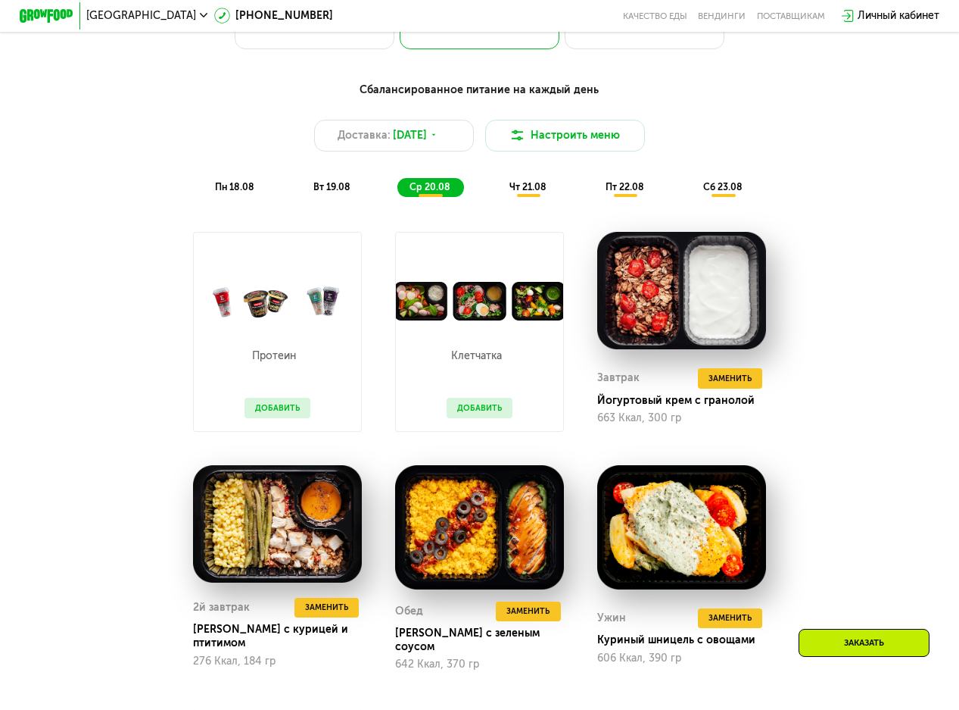
click at [516, 192] on span "чт 21.08" at bounding box center [528, 186] width 37 height 11
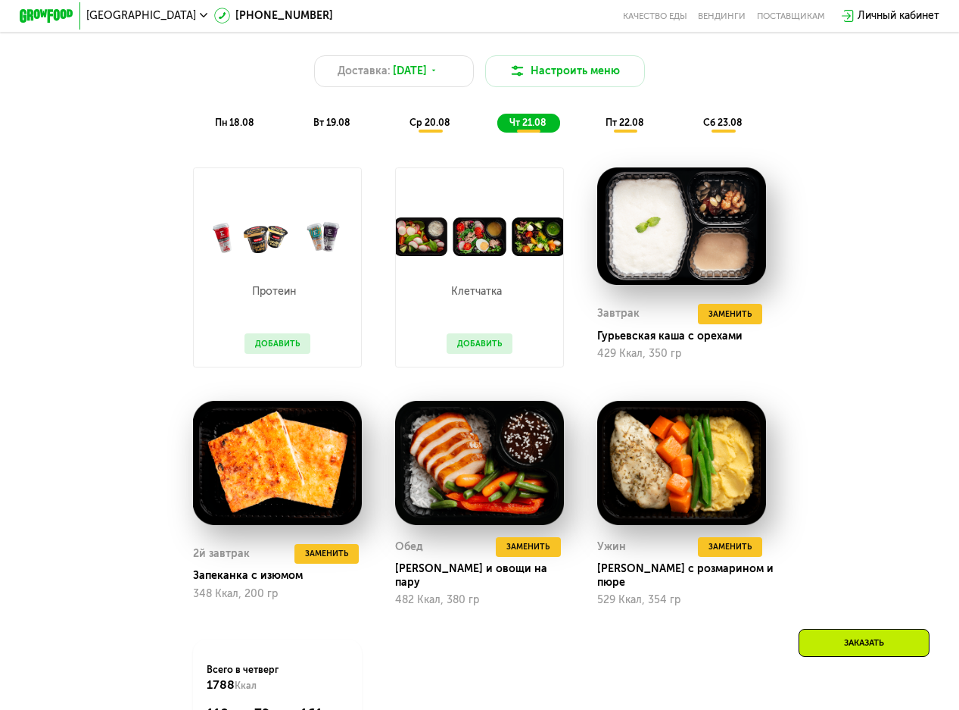
scroll to position [531, 0]
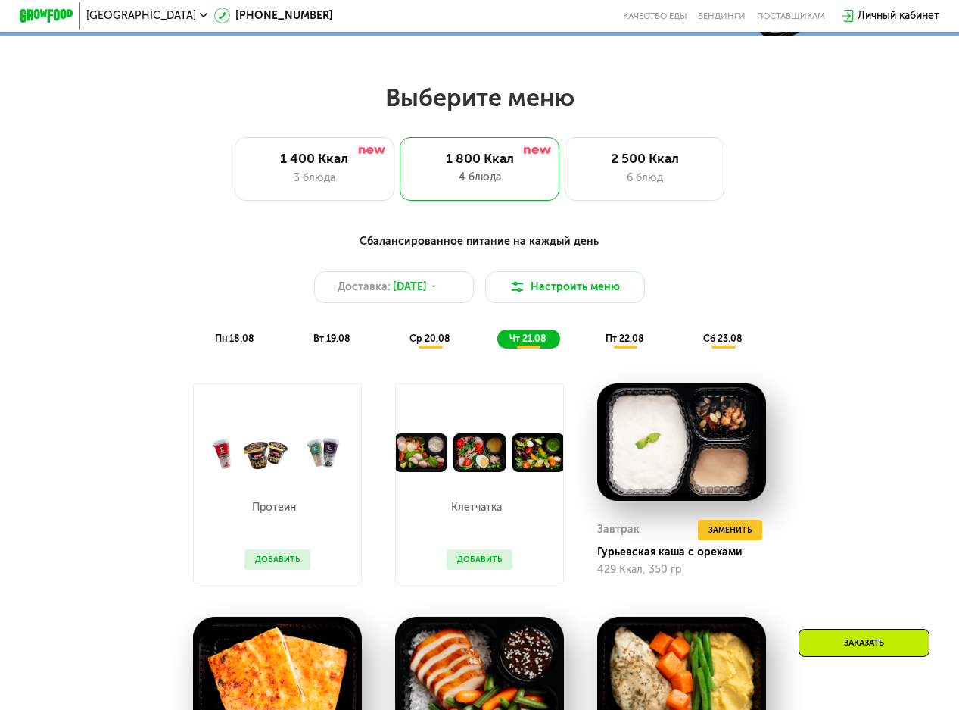
click at [641, 344] on span "пт 22.08" at bounding box center [625, 337] width 39 height 11
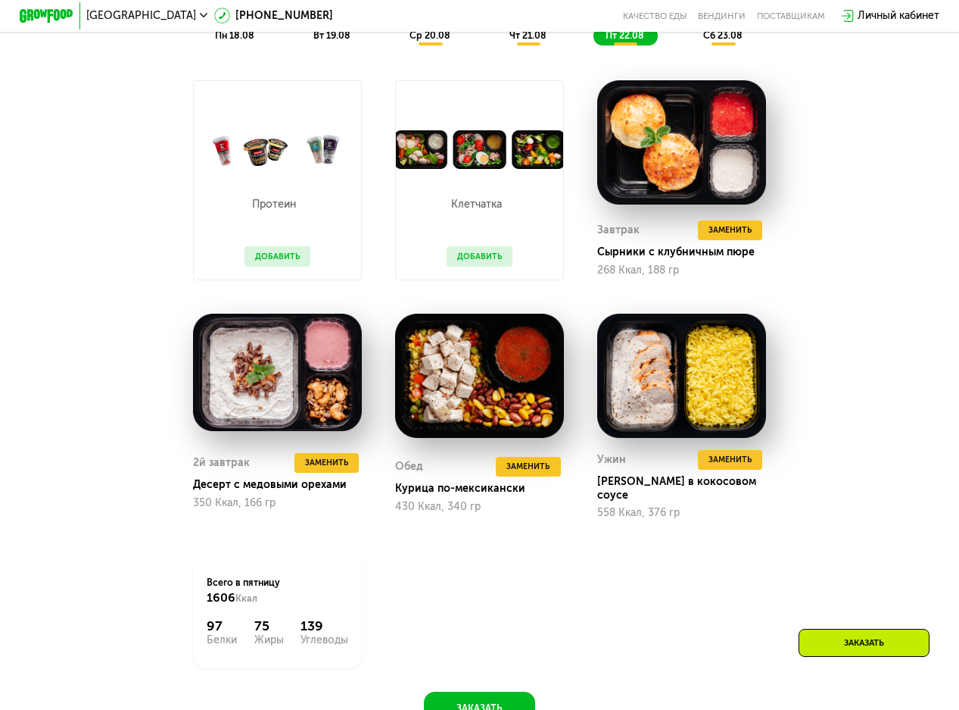
scroll to position [909, 0]
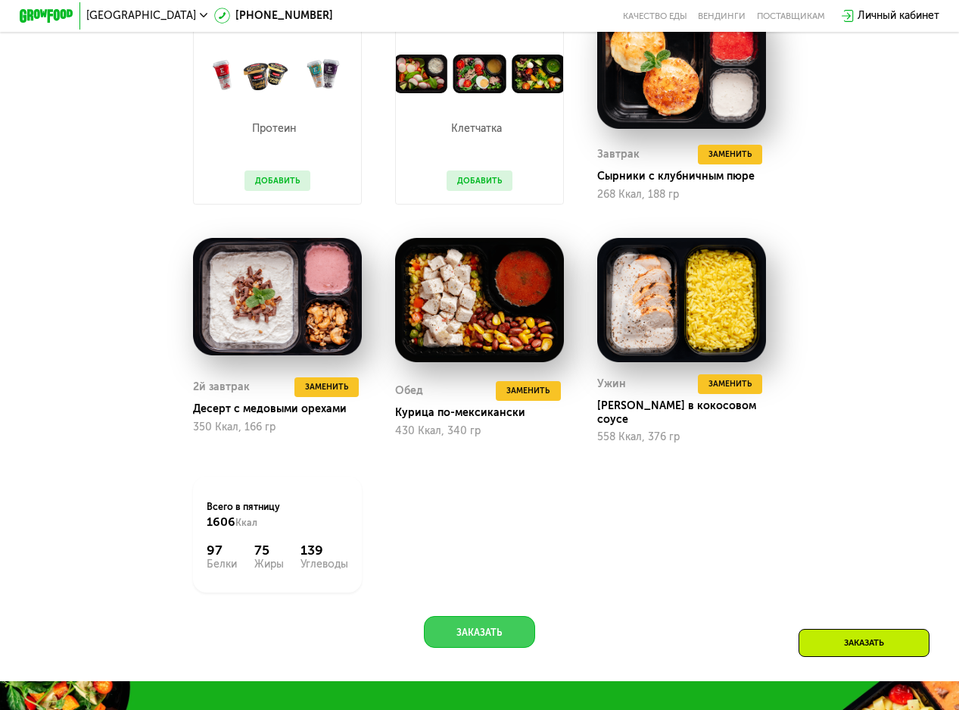
click at [485, 632] on button "Заказать" at bounding box center [479, 632] width 111 height 32
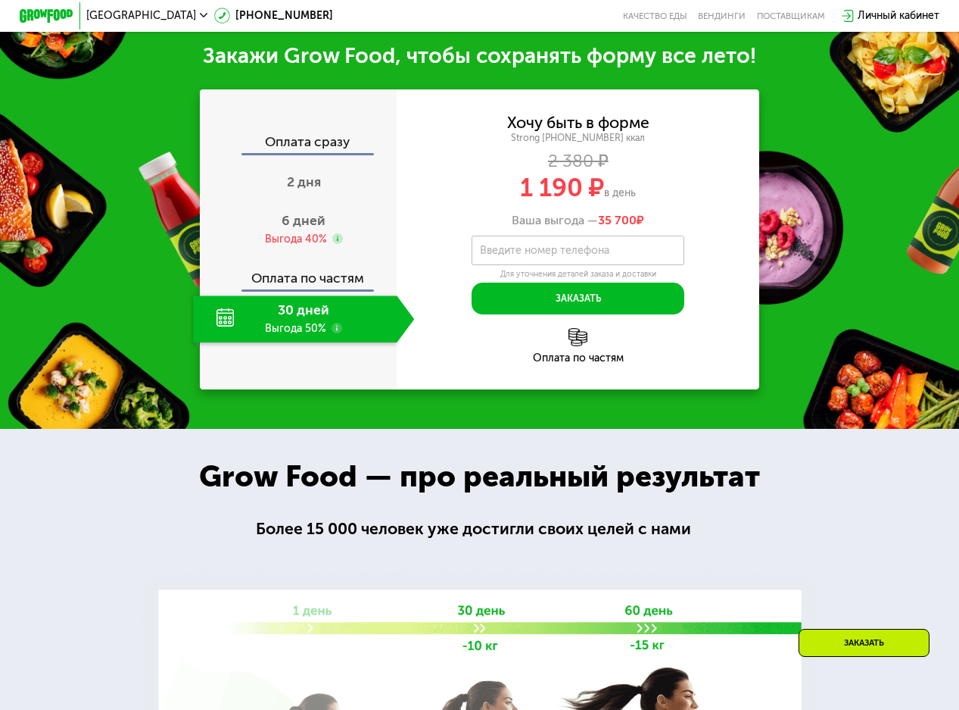
scroll to position [1594, 0]
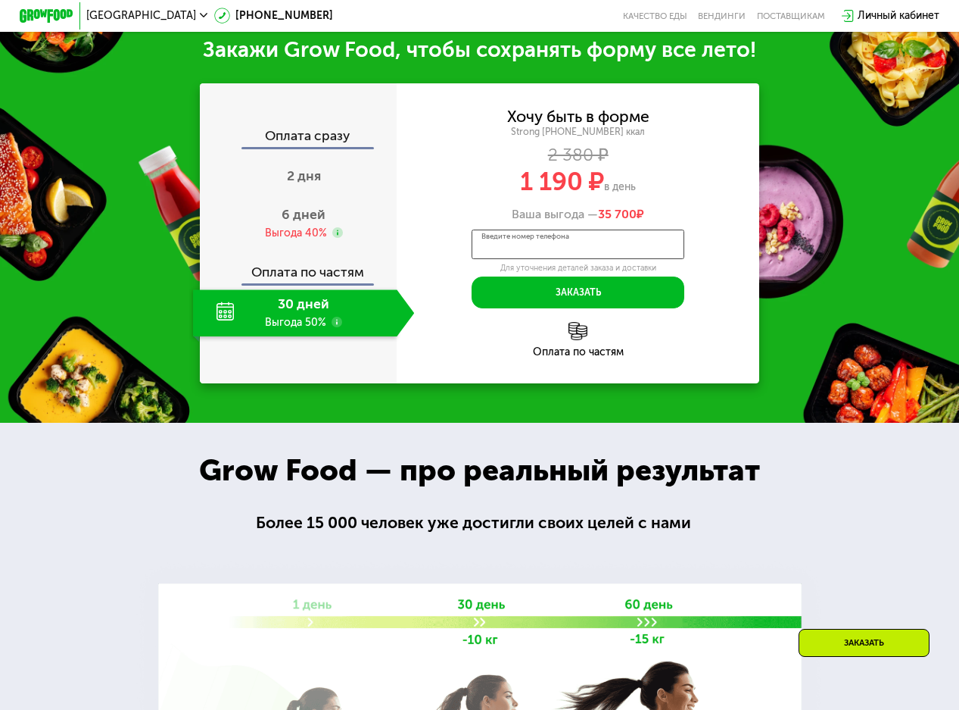
click at [617, 244] on input "Введите номер телефона" at bounding box center [579, 244] width 214 height 30
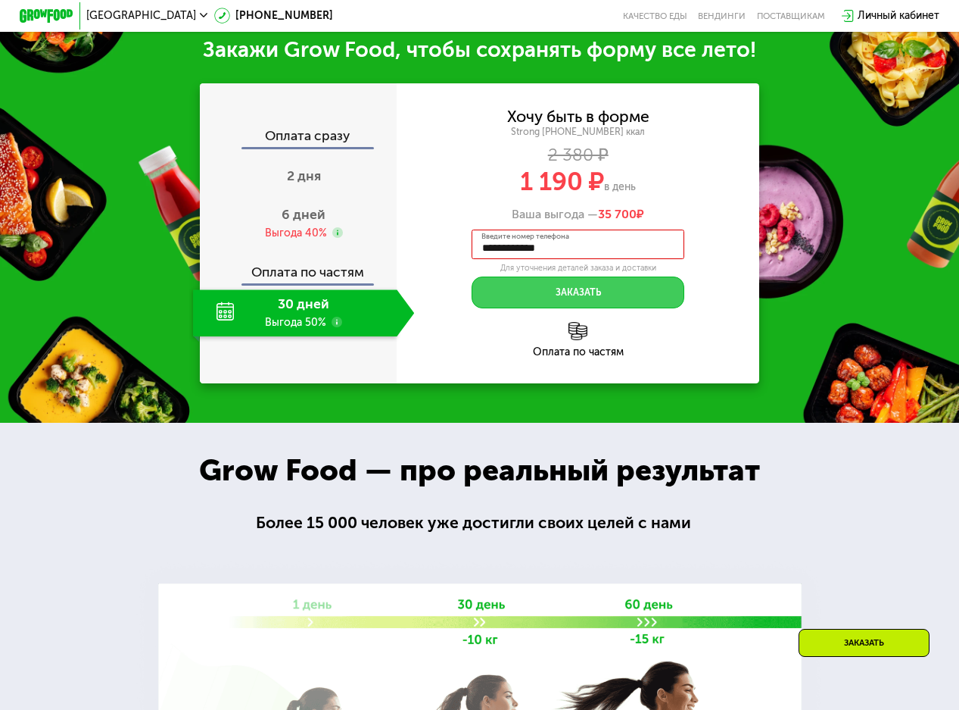
click at [606, 291] on button "Заказать" at bounding box center [579, 292] width 214 height 32
click at [628, 251] on input "**********" at bounding box center [579, 244] width 214 height 30
click at [759, 308] on div "**********" at bounding box center [578, 208] width 363 height 199
click at [647, 299] on button "Заказать" at bounding box center [579, 292] width 214 height 32
click at [629, 251] on input "**********" at bounding box center [579, 244] width 214 height 30
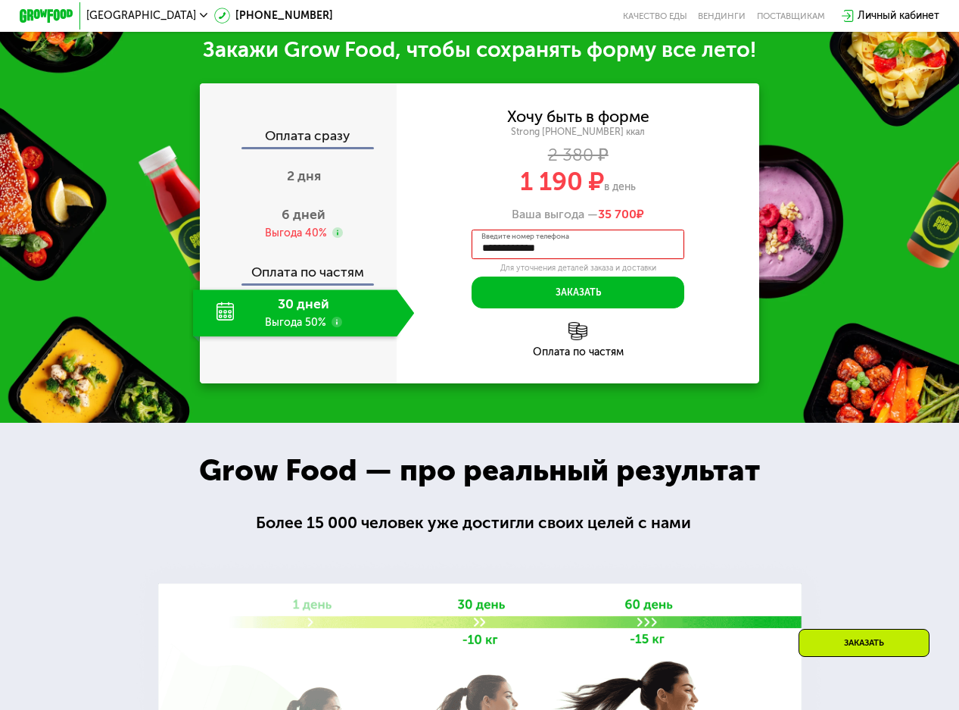
drag, startPoint x: 628, startPoint y: 251, endPoint x: 444, endPoint y: 251, distance: 184.0
click at [444, 251] on div "**********" at bounding box center [578, 208] width 363 height 199
click at [834, 385] on div "Закажи Grow Food, чтобы сохранять форму все лето! Оплата сразу 2 дня 6 дней Выг…" at bounding box center [479, 209] width 959 height 426
click at [607, 254] on input "****" at bounding box center [579, 244] width 214 height 30
drag, startPoint x: 567, startPoint y: 259, endPoint x: 452, endPoint y: 248, distance: 115.6
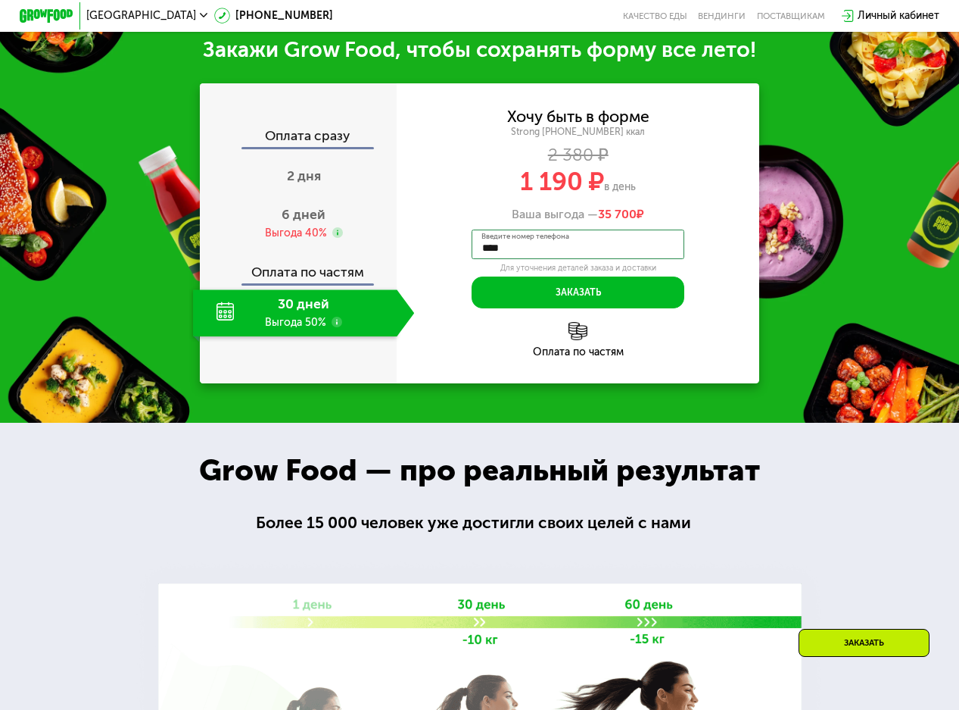
click at [452, 248] on div "Хочу быть в форме Strong [PHONE_NUMBER] ккал 2 380 ₽ 1 190 ₽ в день Ваша выгода…" at bounding box center [578, 208] width 363 height 199
click at [469, 416] on div "Закажи Grow Food, чтобы сохранять форму все лето! Оплата сразу 2 дня 6 дней Выг…" at bounding box center [479, 209] width 959 height 426
click at [527, 251] on input "****" at bounding box center [579, 244] width 214 height 30
click at [870, 452] on div at bounding box center [479, 670] width 959 height 495
click at [862, 445] on div at bounding box center [479, 670] width 959 height 495
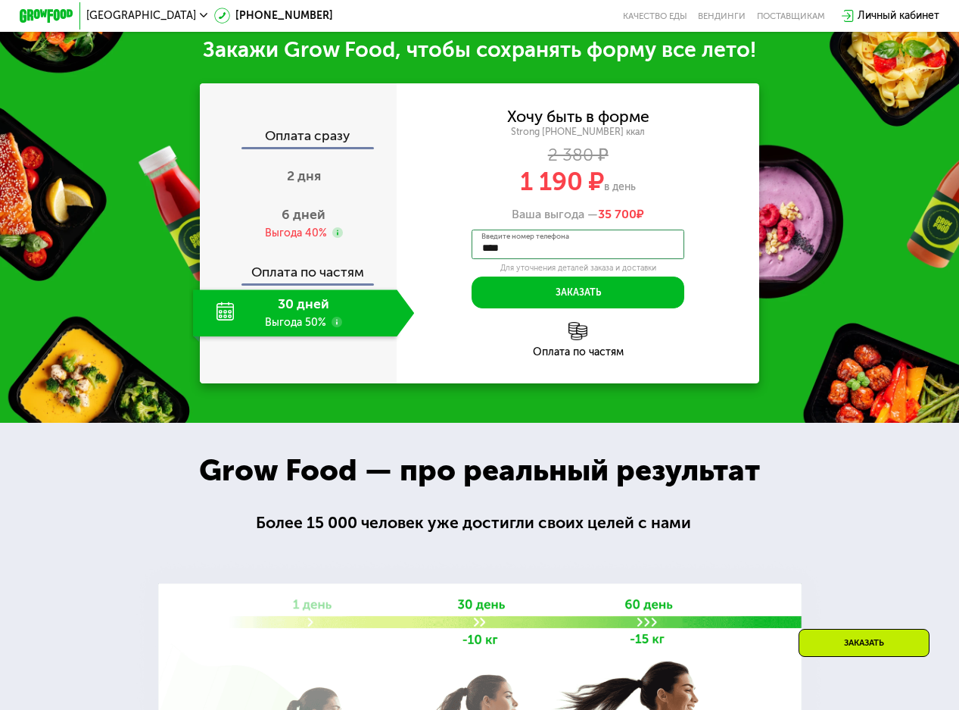
click at [642, 317] on div "Хочу быть в форме Strong [PHONE_NUMBER] ккал 2 380 ₽ 1 190 ₽ в день Ваша выгода…" at bounding box center [578, 233] width 363 height 300
click at [642, 308] on button "Заказать" at bounding box center [579, 292] width 214 height 32
click at [600, 267] on div "**** Введите номер телефона Для уточнения деталей заказа и доставки" at bounding box center [579, 251] width 214 height 44
click at [594, 255] on input "****" at bounding box center [579, 244] width 214 height 30
type input "**********"
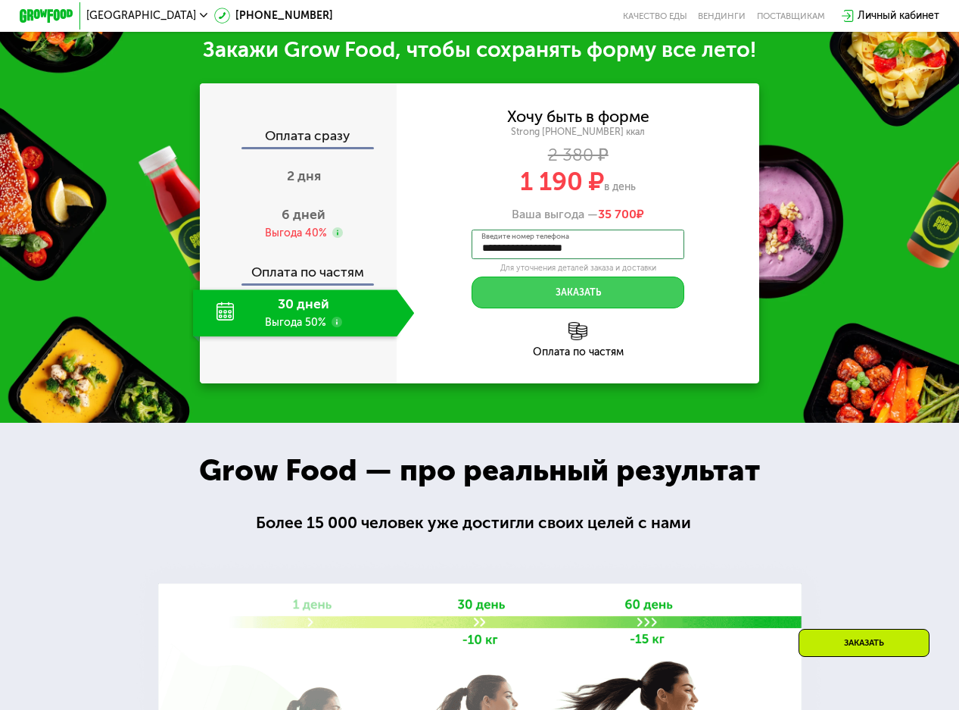
click at [588, 293] on button "Заказать" at bounding box center [579, 292] width 214 height 32
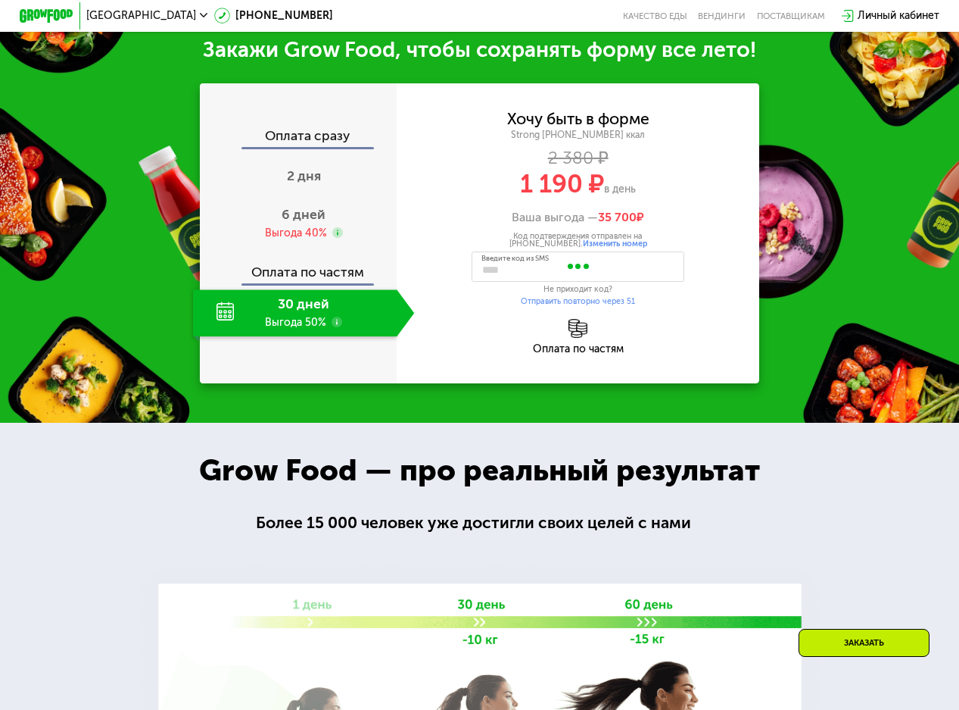
type input "****"
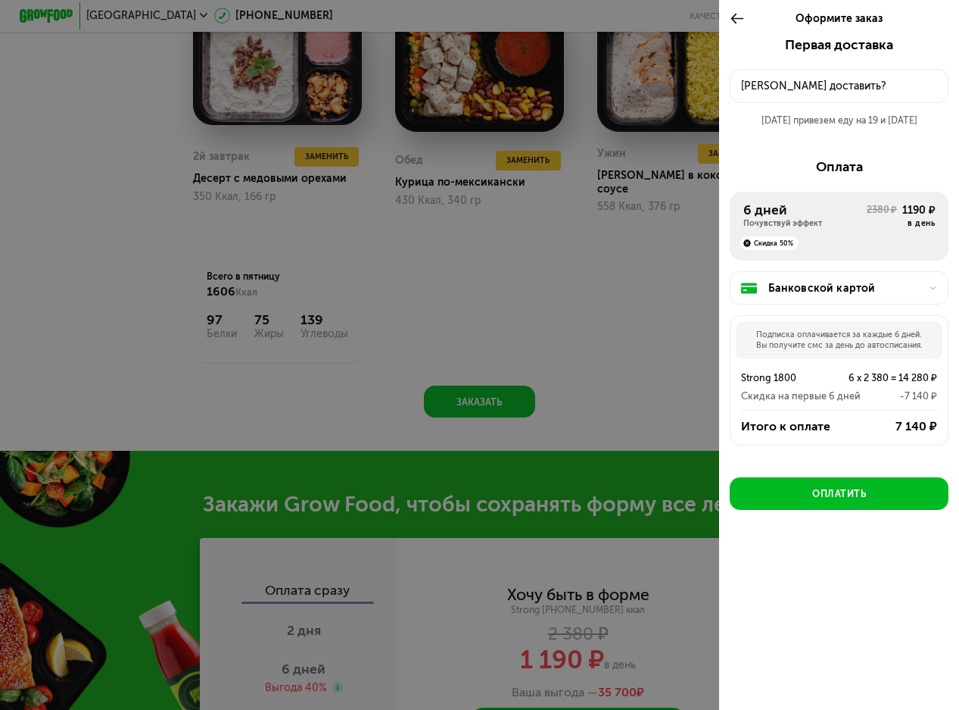
scroll to position [761, 0]
